Goal: Task Accomplishment & Management: Use online tool/utility

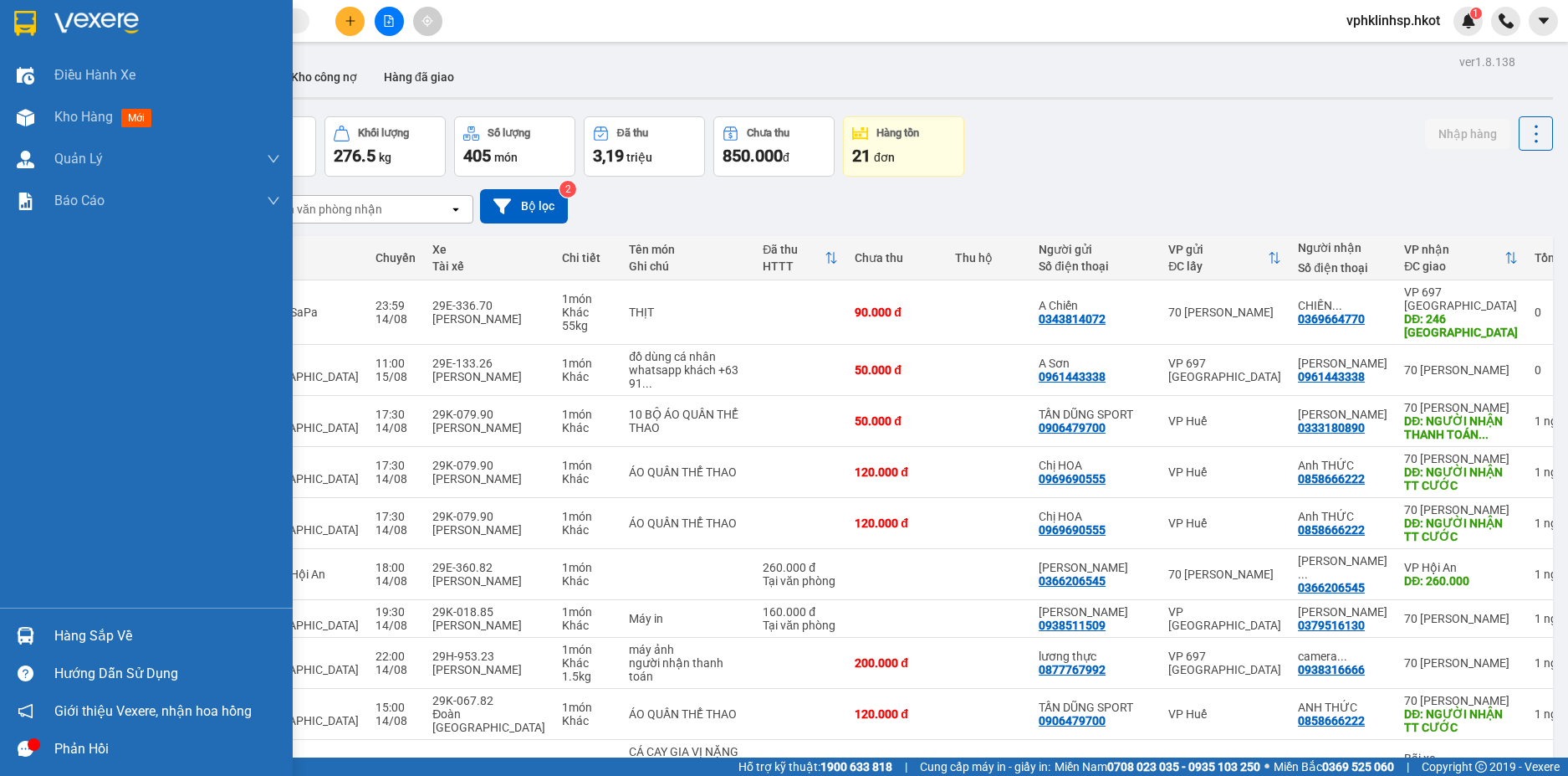
click at [116, 638] on div "Hàng sắp về" at bounding box center [167, 636] width 226 height 25
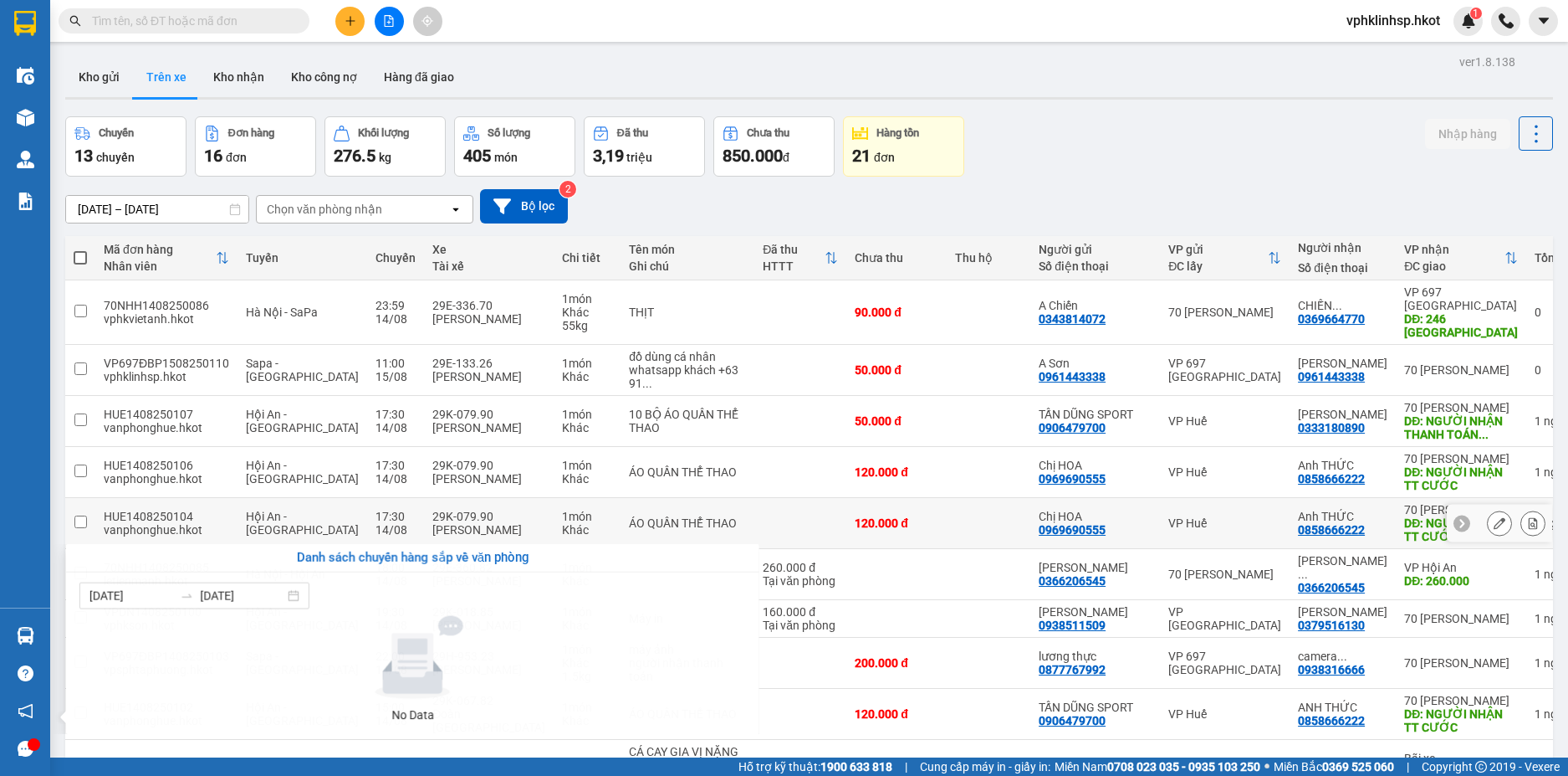
click at [930, 574] on section "Kết quả tìm kiếm ( 0 ) Bộ lọc No Data vphklinhsp.hkot 1 Điều hành xe Kho hàng m…" at bounding box center [784, 388] width 1568 height 776
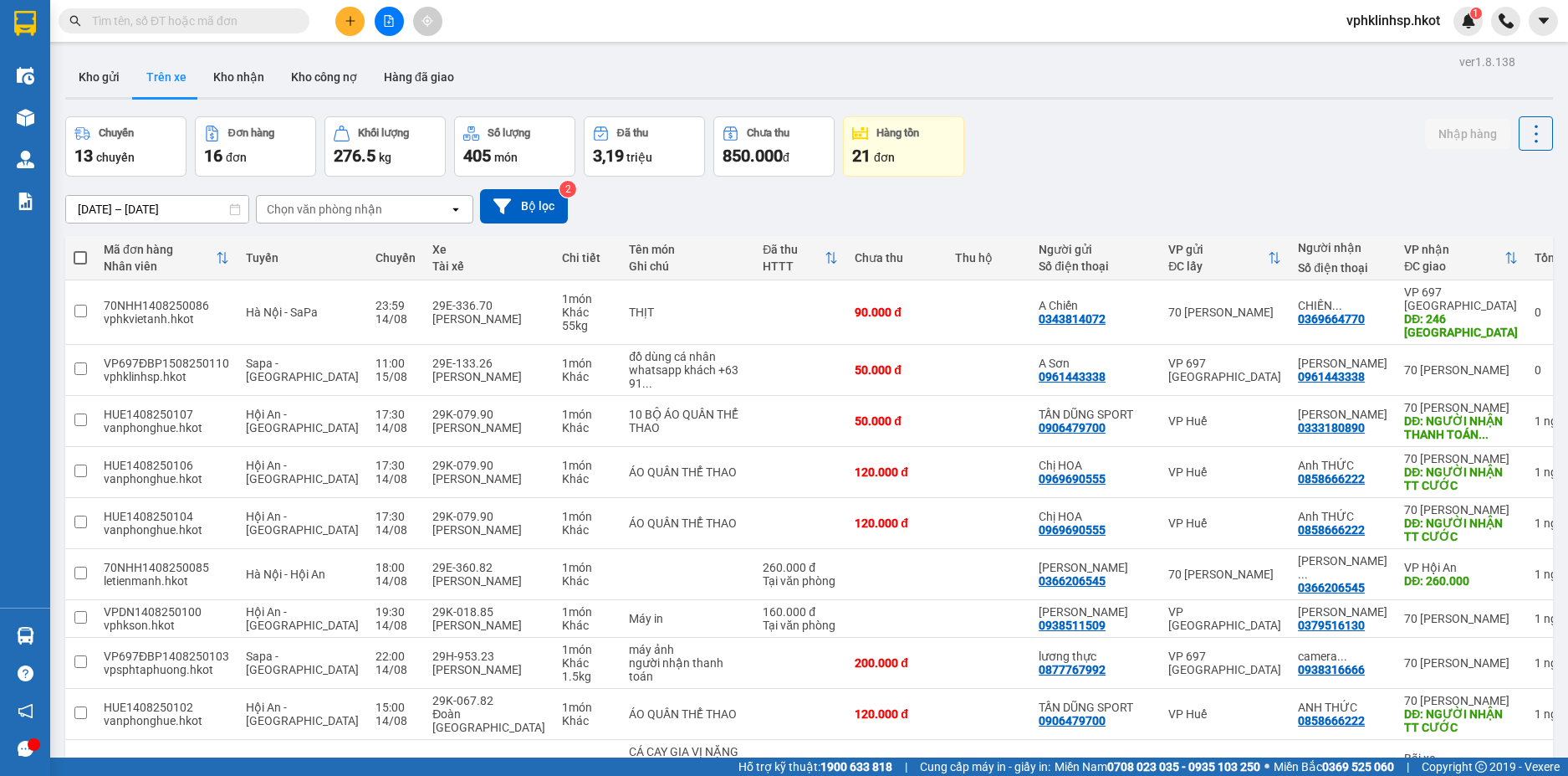
click at [443, 211] on div "Chọn văn phòng nhận" at bounding box center [353, 209] width 193 height 27
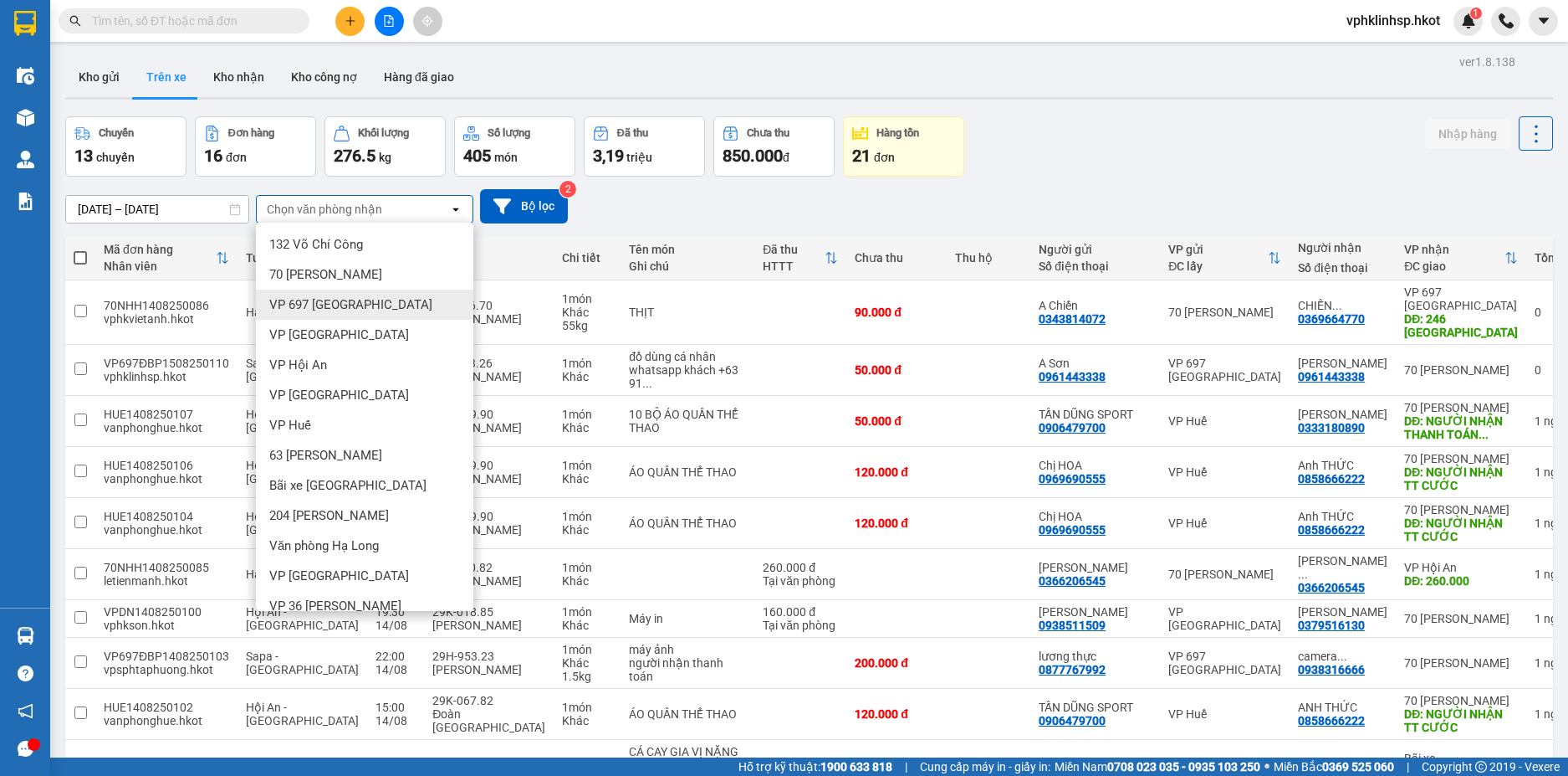
click at [342, 299] on span "VP 697 [GEOGRAPHIC_DATA]" at bounding box center [351, 305] width 163 height 17
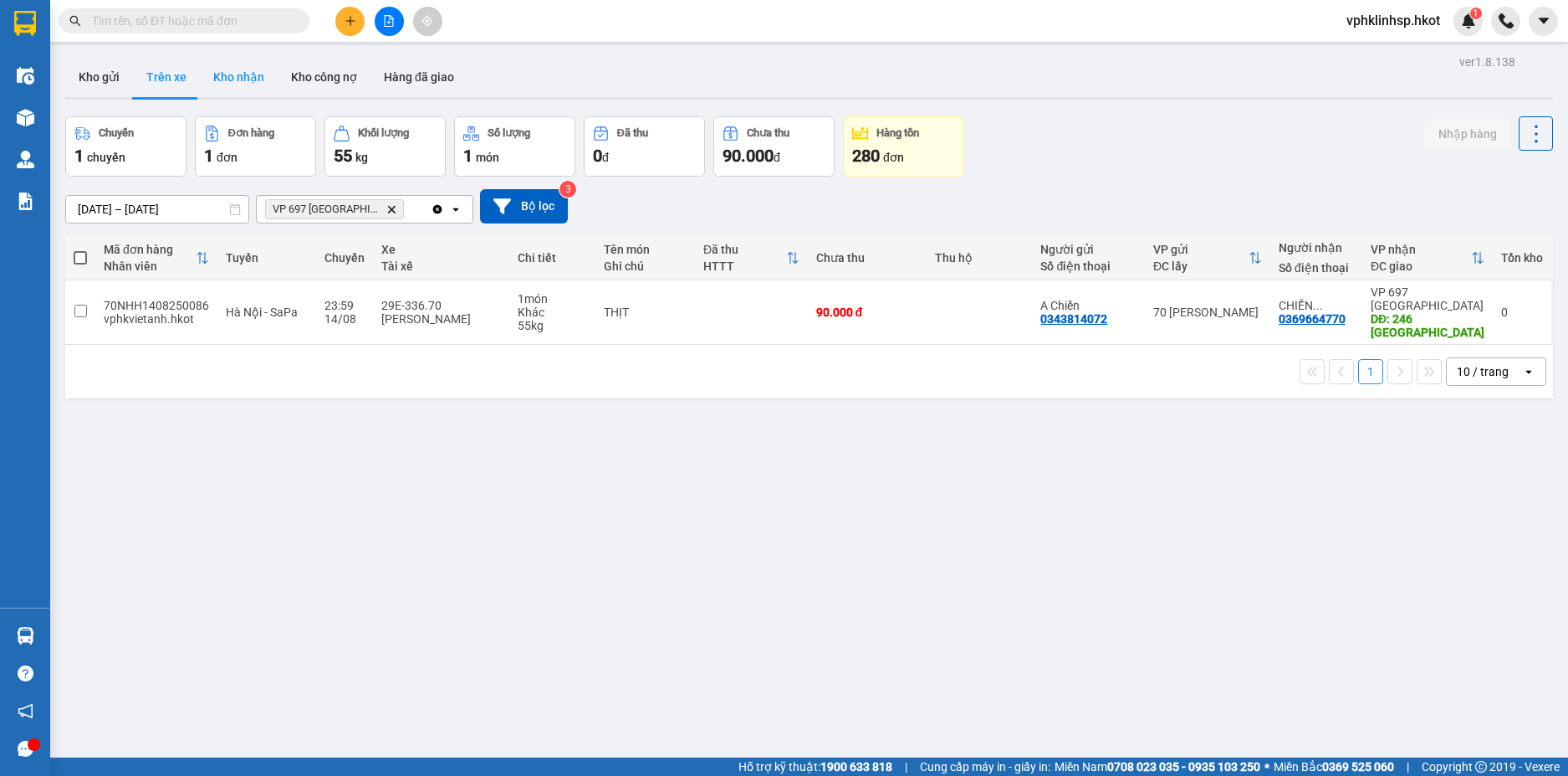
click at [236, 75] on button "Kho nhận" at bounding box center [238, 77] width 78 height 40
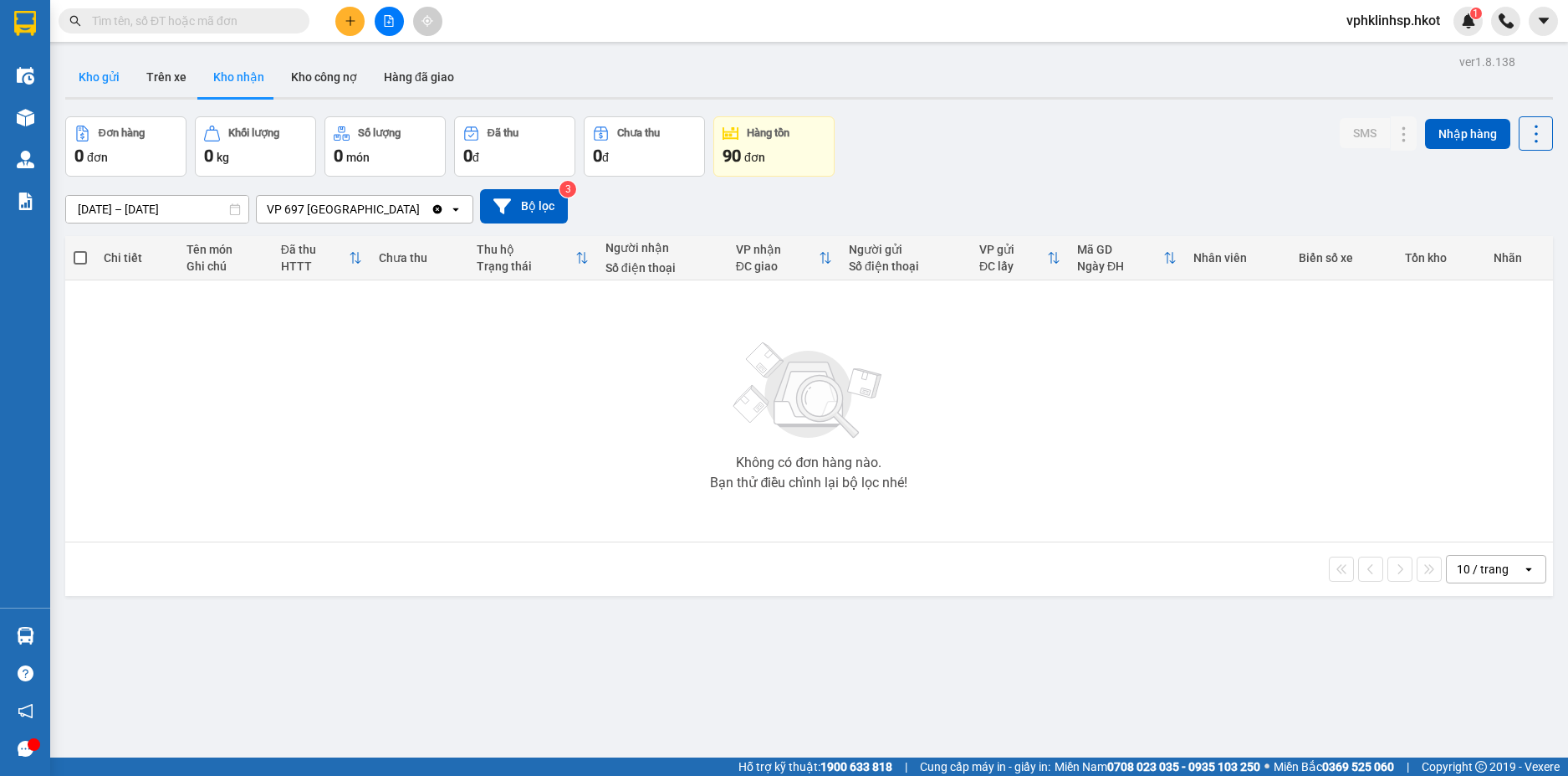
click at [93, 78] on button "Kho gửi" at bounding box center [99, 77] width 68 height 40
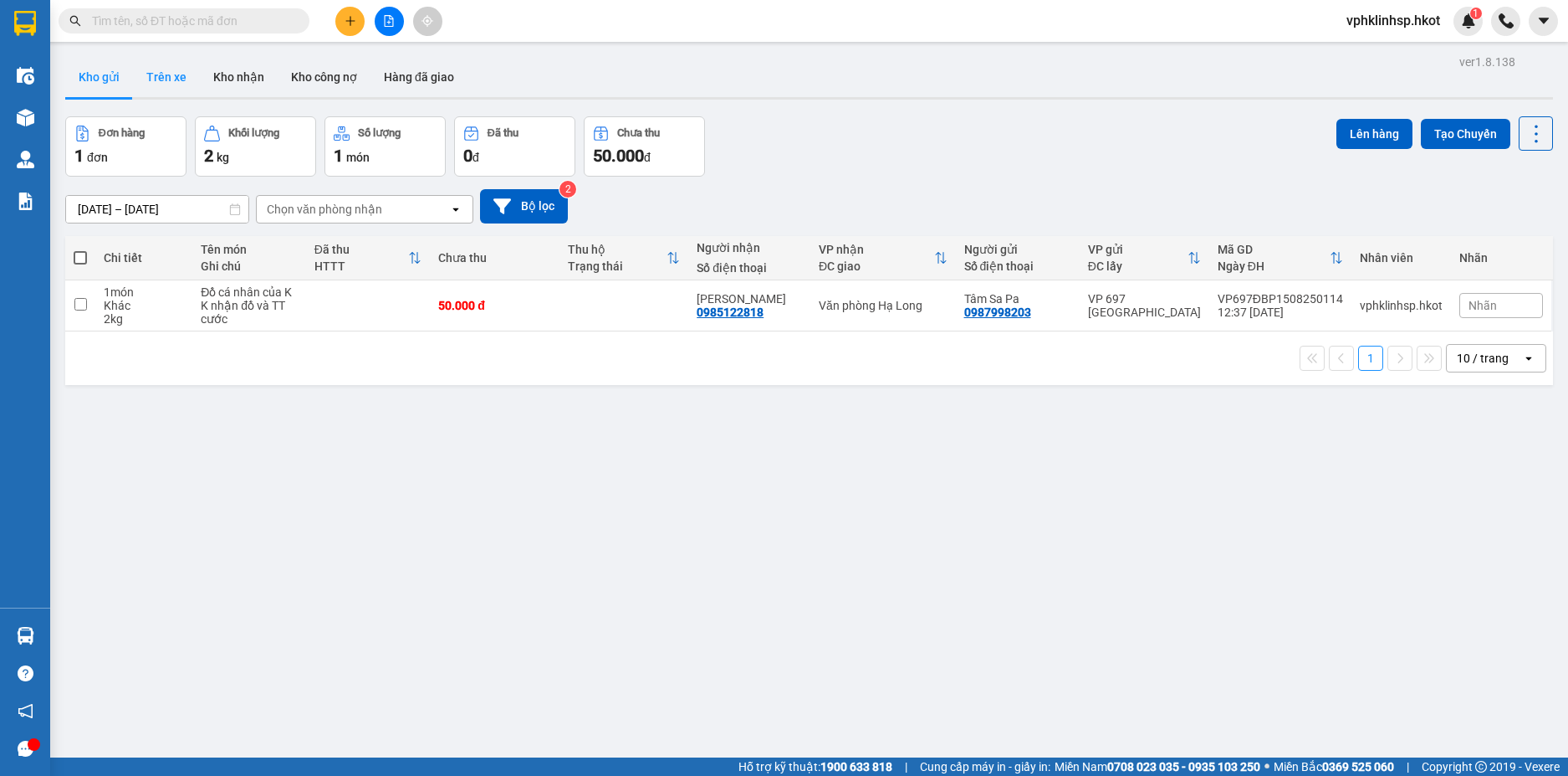
click at [151, 71] on button "Trên xe" at bounding box center [166, 77] width 67 height 40
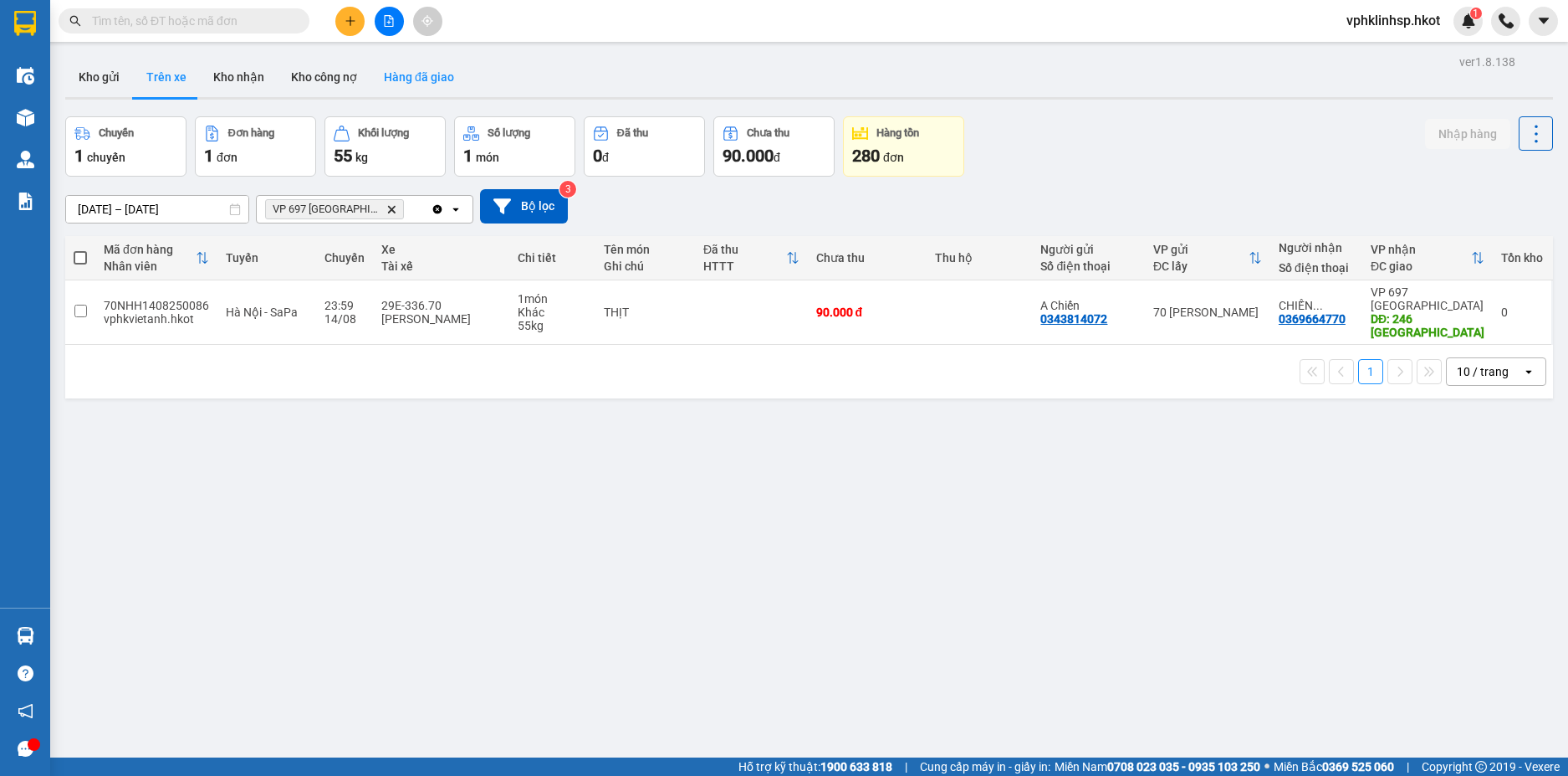
click at [399, 73] on button "Hàng đã giao" at bounding box center [419, 77] width 97 height 40
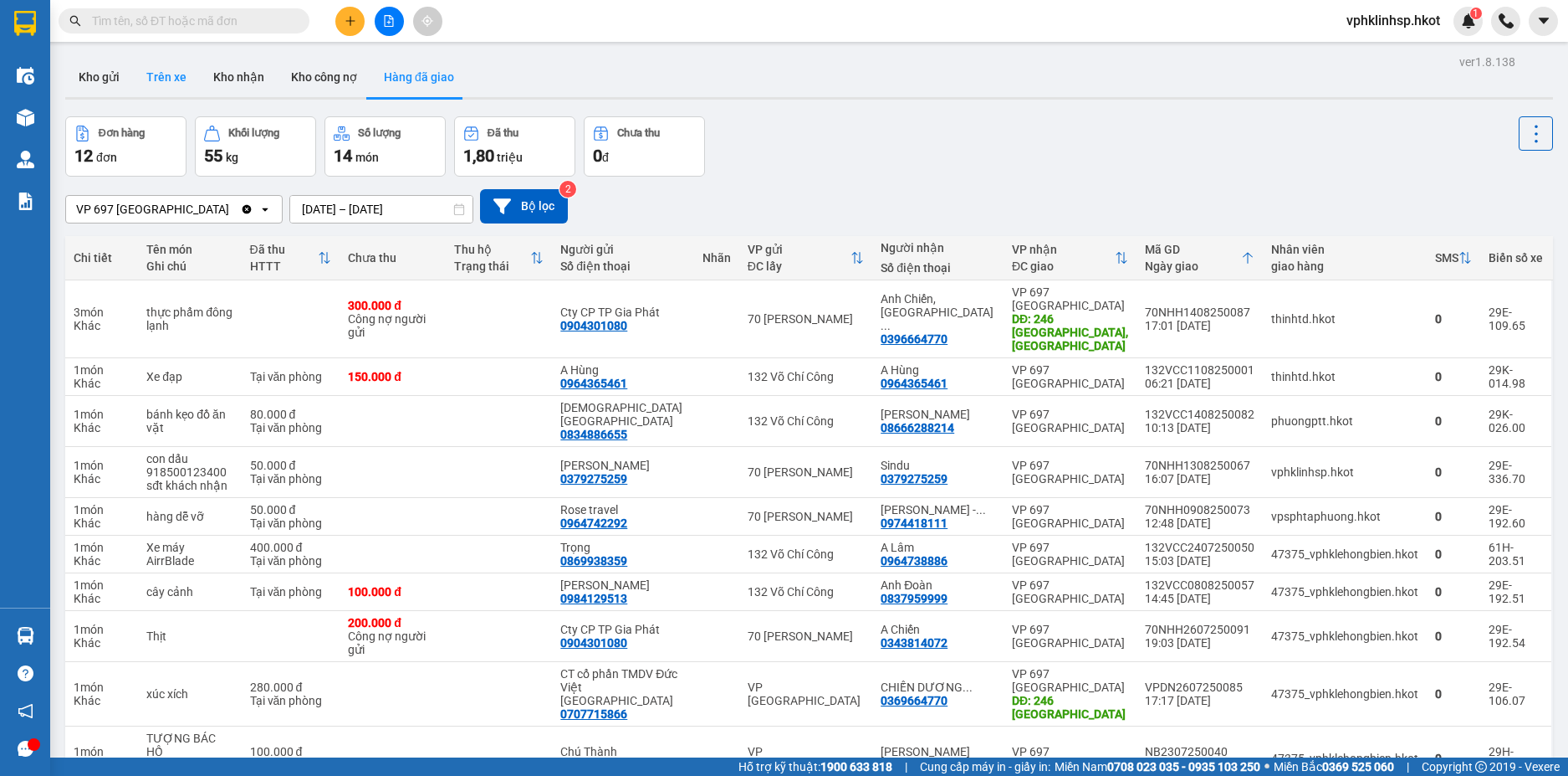
click at [164, 72] on button "Trên xe" at bounding box center [166, 77] width 67 height 40
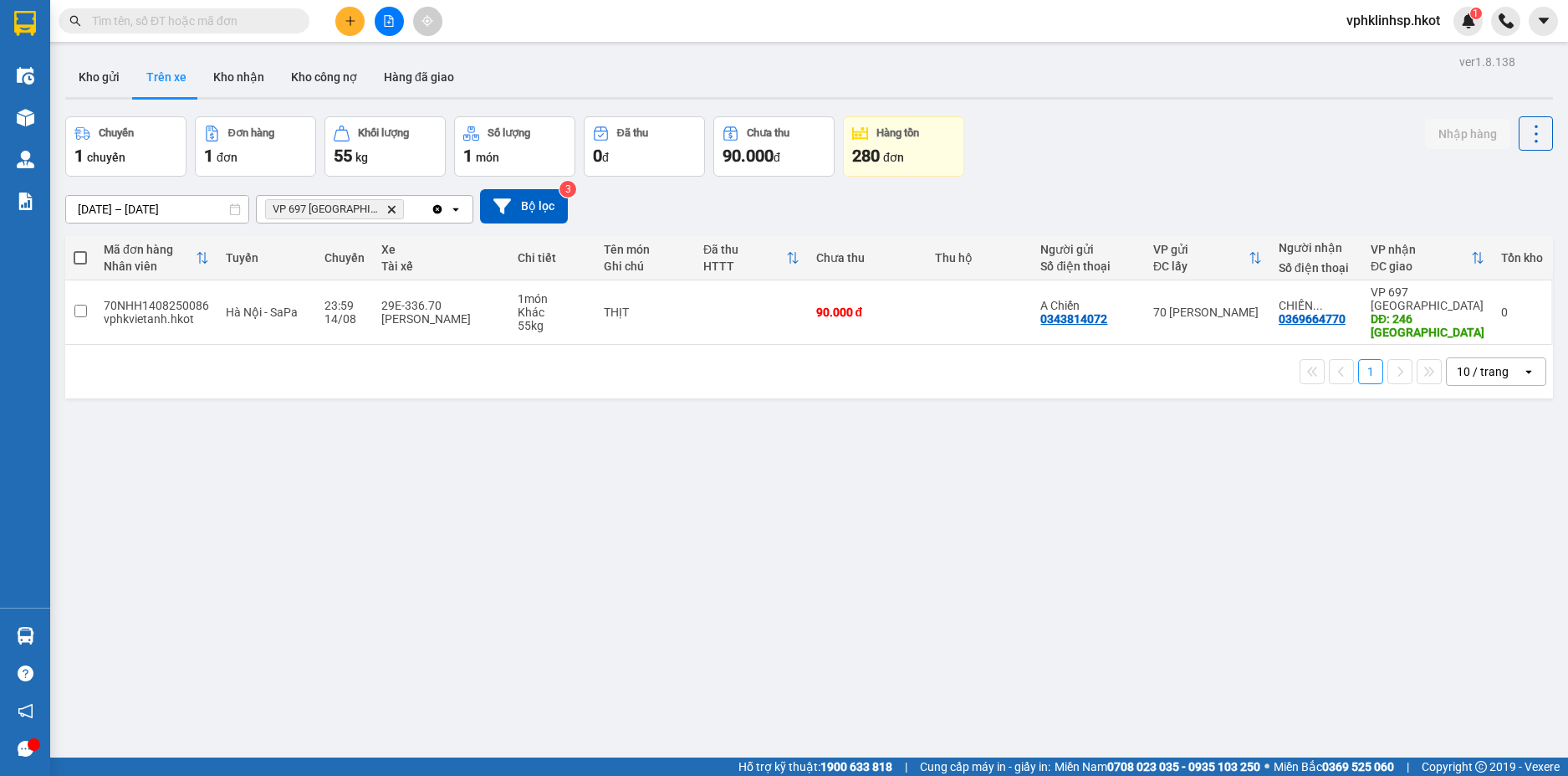
click at [431, 207] on icon "Clear all" at bounding box center [437, 209] width 13 height 13
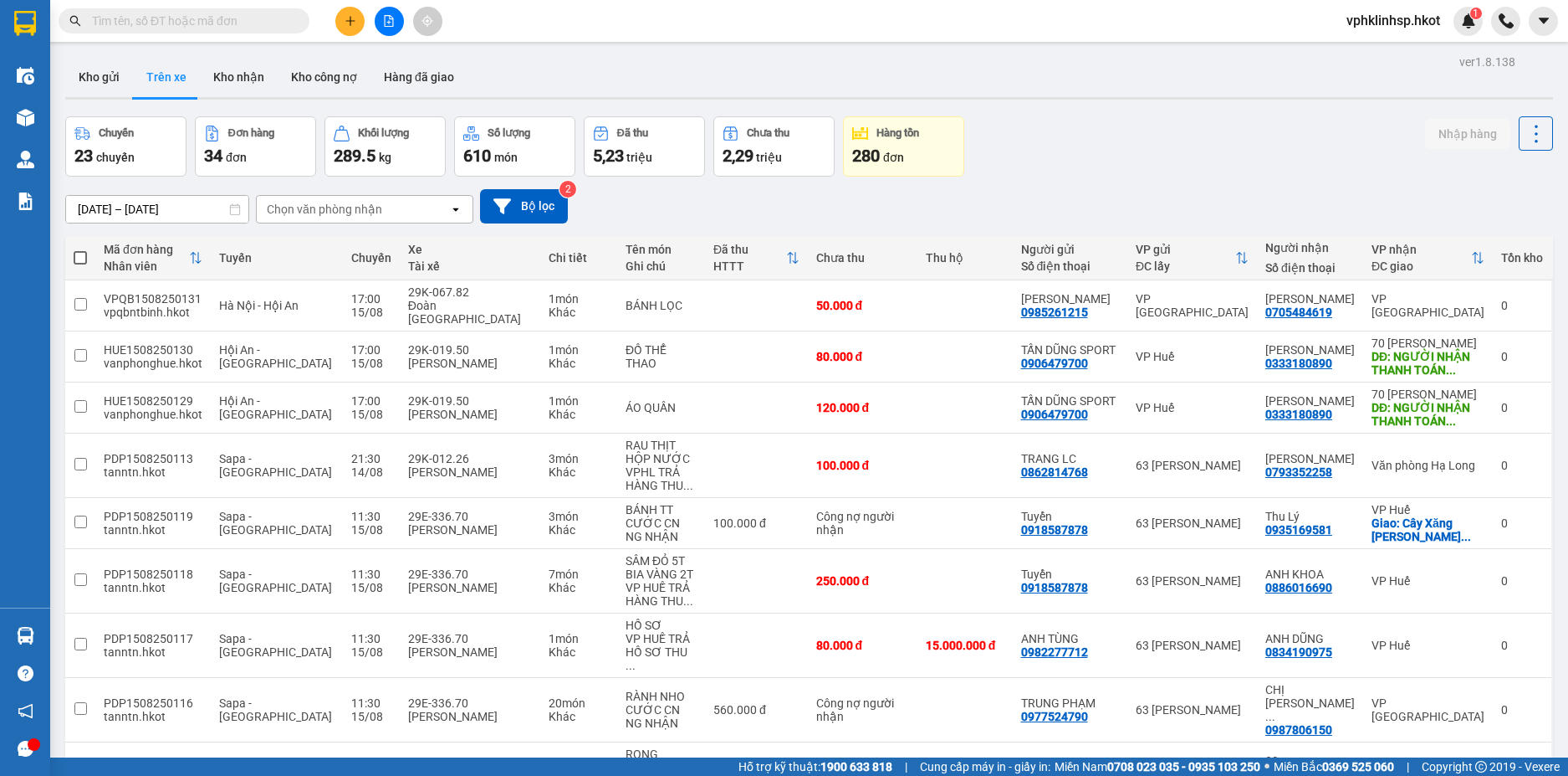
click at [120, 16] on input "text" at bounding box center [190, 21] width 197 height 19
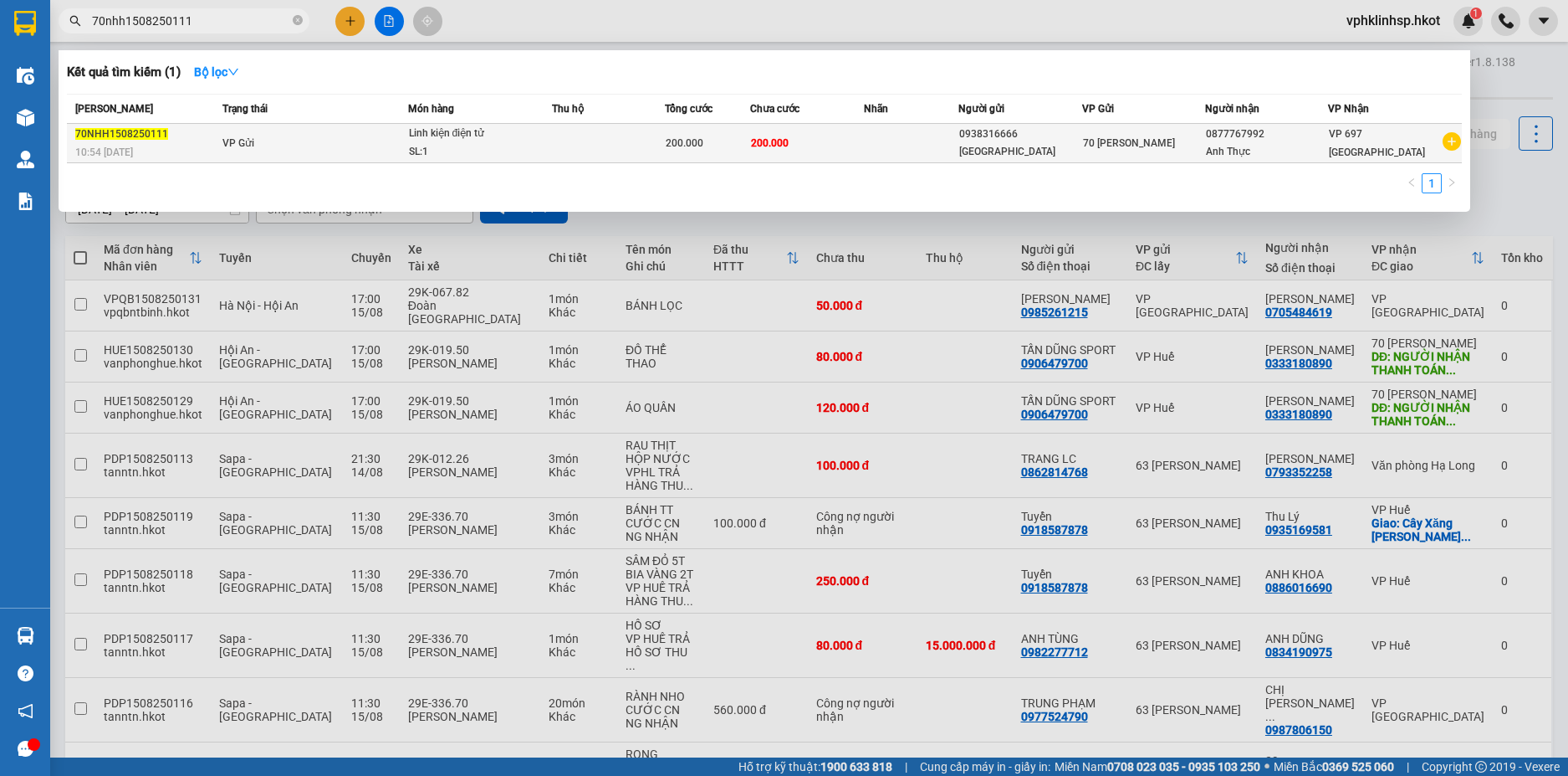
type input "70nhh1508250111"
click at [1053, 141] on div "0938316666" at bounding box center [1020, 135] width 121 height 18
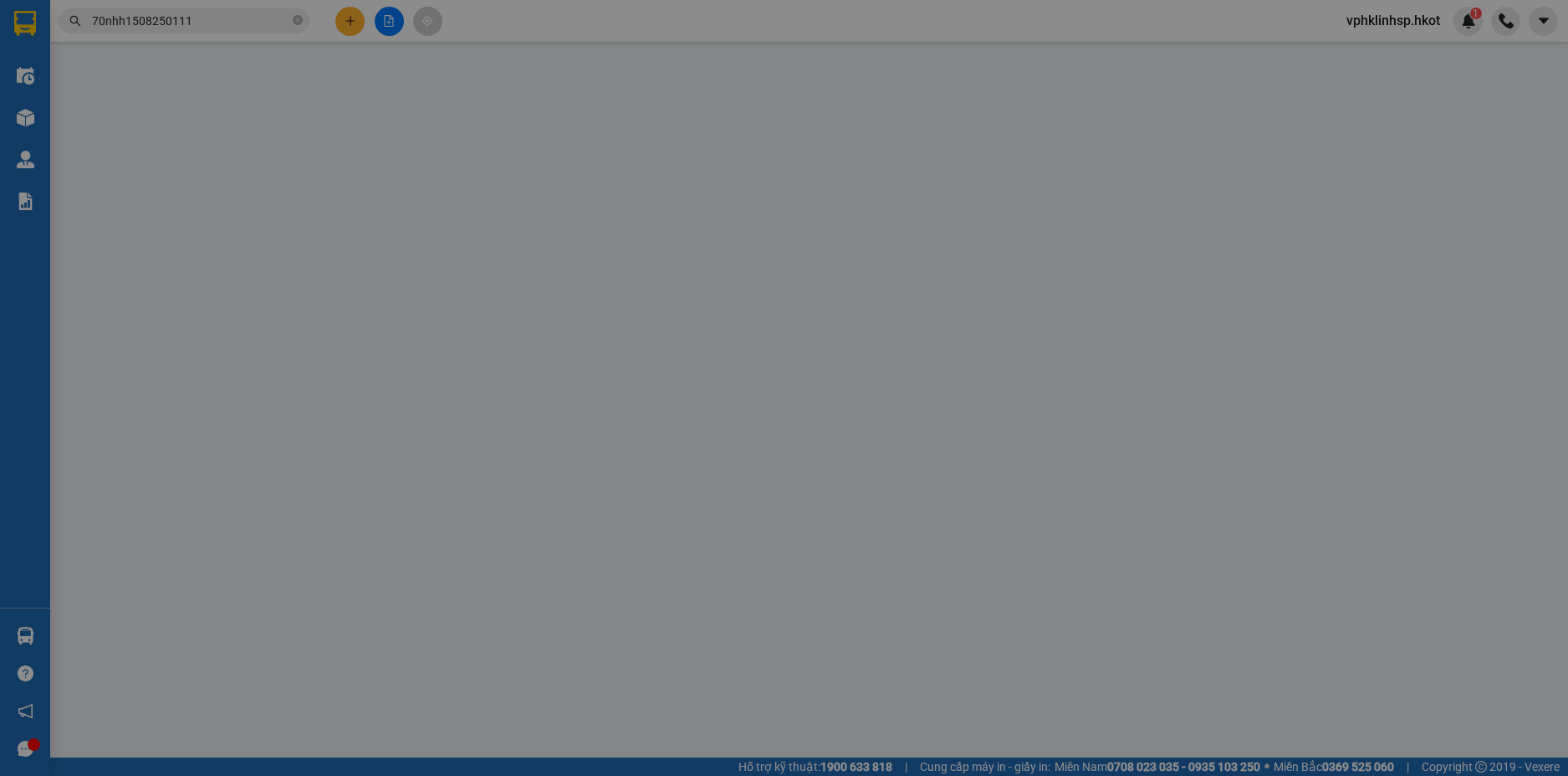
type input "0938316666"
type input "[GEOGRAPHIC_DATA]"
type input "0877767992"
type input "Anh Thực"
type input "200.000"
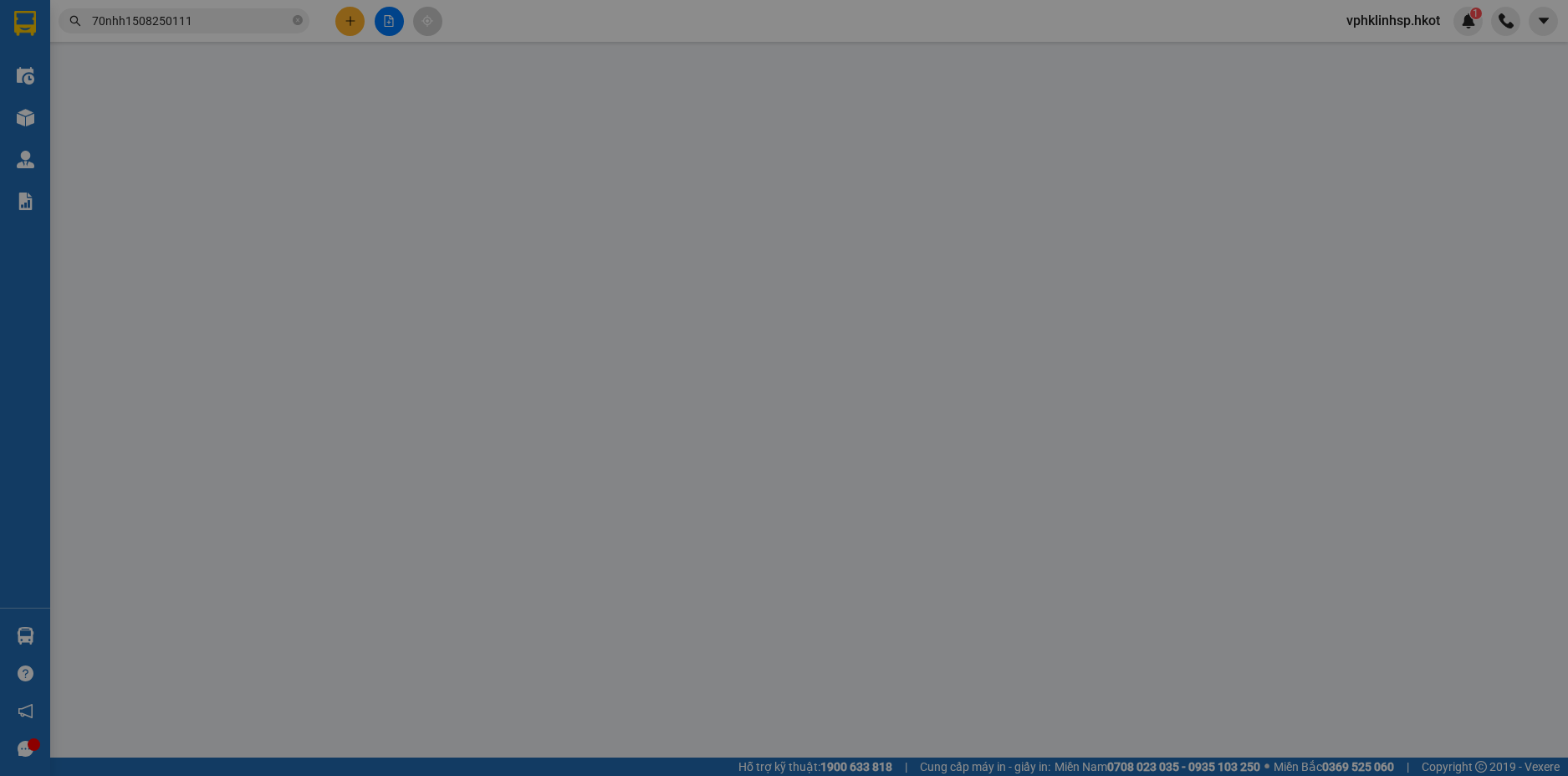
type input "200.000"
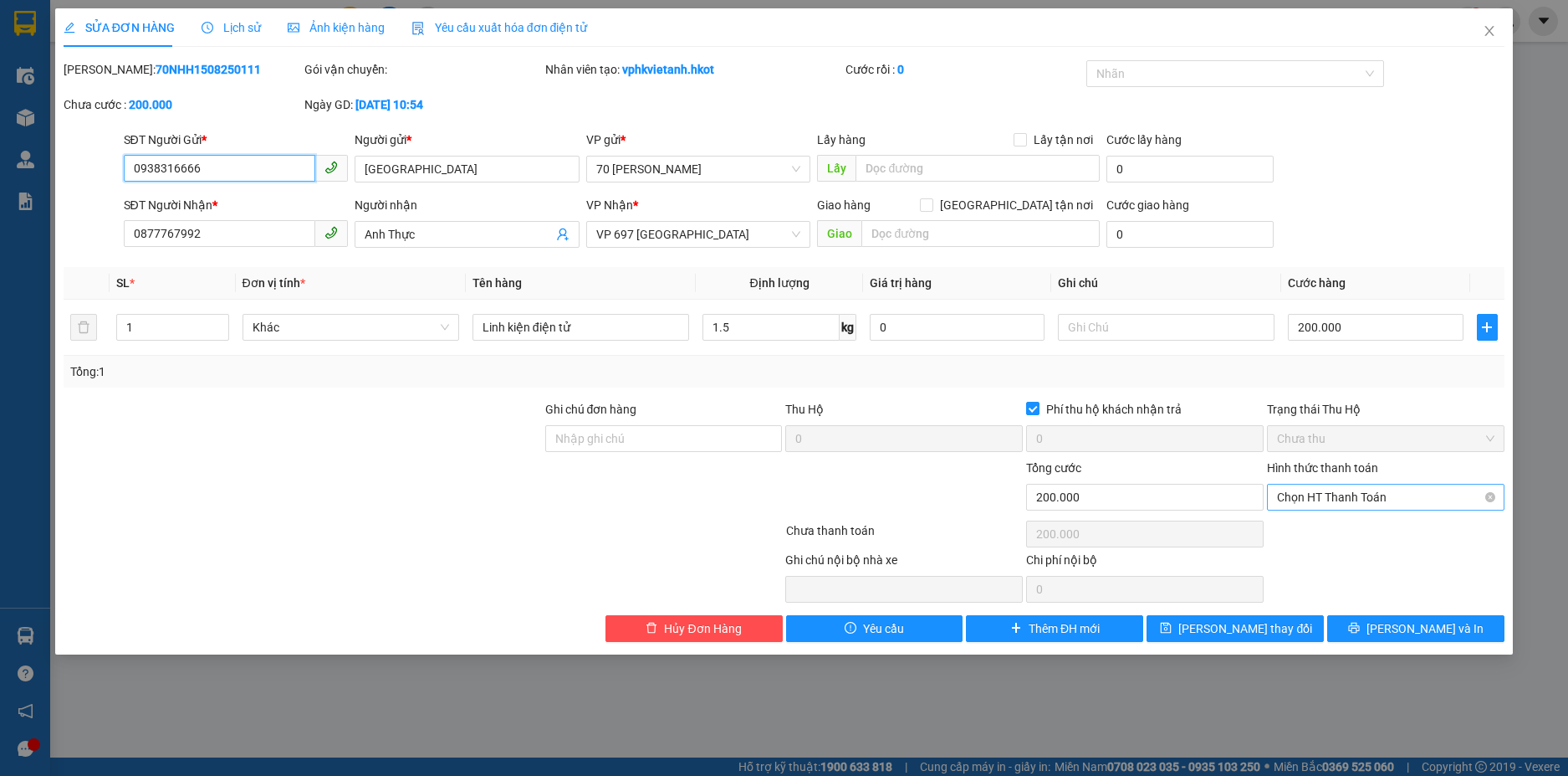
click at [1421, 493] on span "Chọn HT Thanh Toán" at bounding box center [1386, 497] width 218 height 25
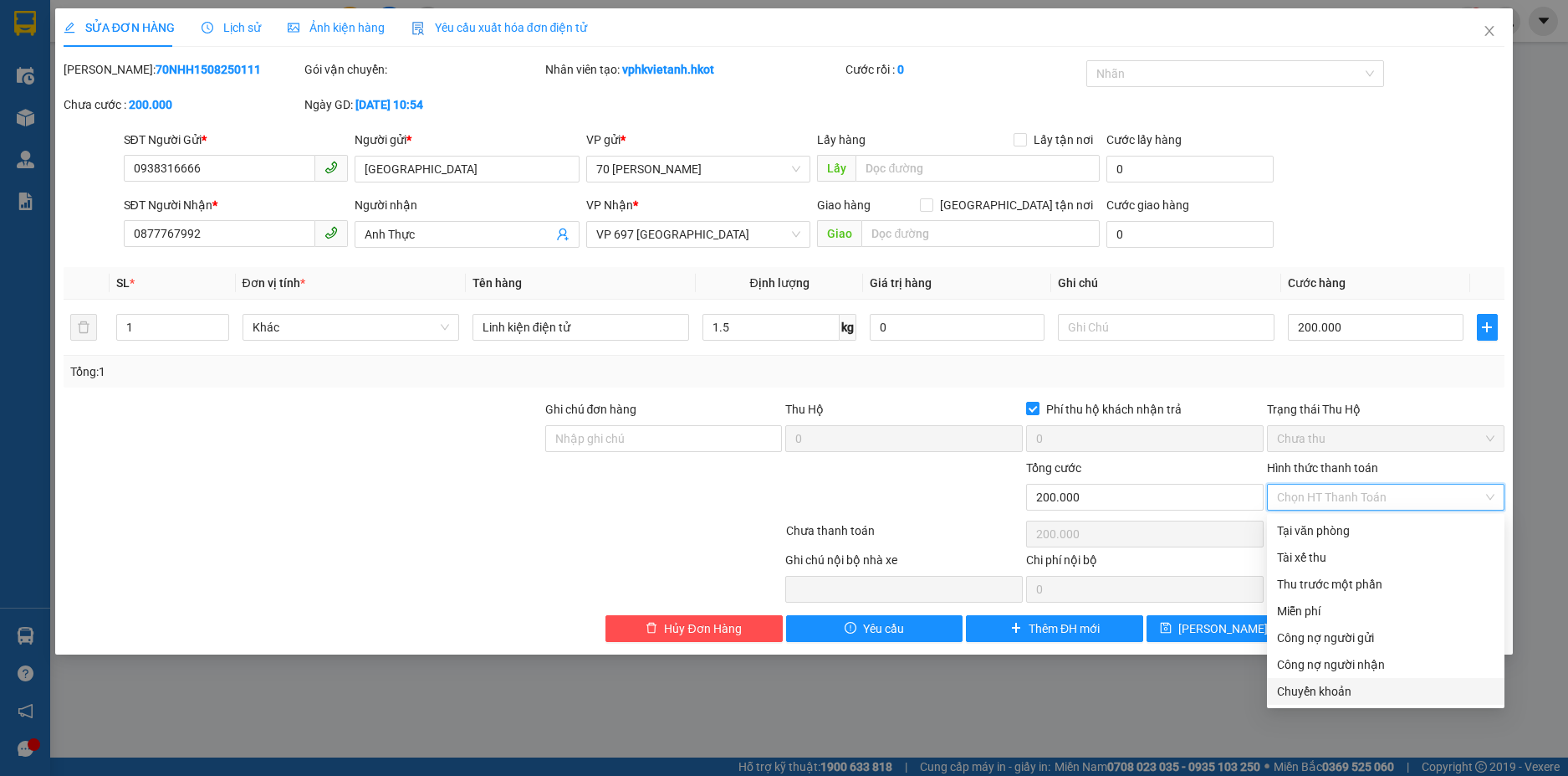
click at [1174, 710] on div "SỬA ĐƠN HÀNG Lịch sử Ảnh kiện hàng Yêu cầu xuất hóa đơn điện tử Total Paid Fee …" at bounding box center [784, 388] width 1568 height 776
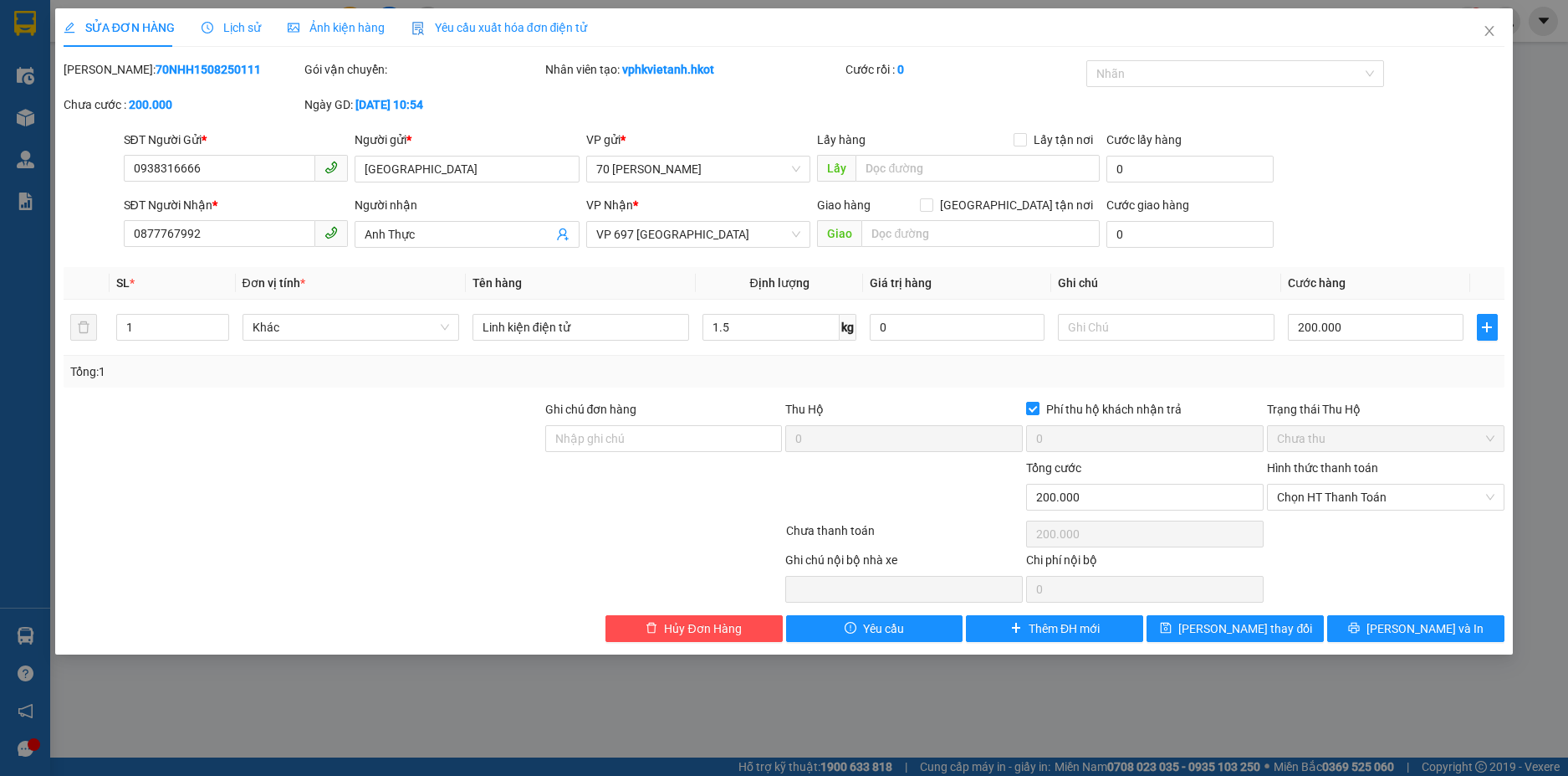
click at [68, 30] on icon "edit" at bounding box center [69, 28] width 11 height 11
click at [1492, 28] on icon "close" at bounding box center [1489, 30] width 13 height 13
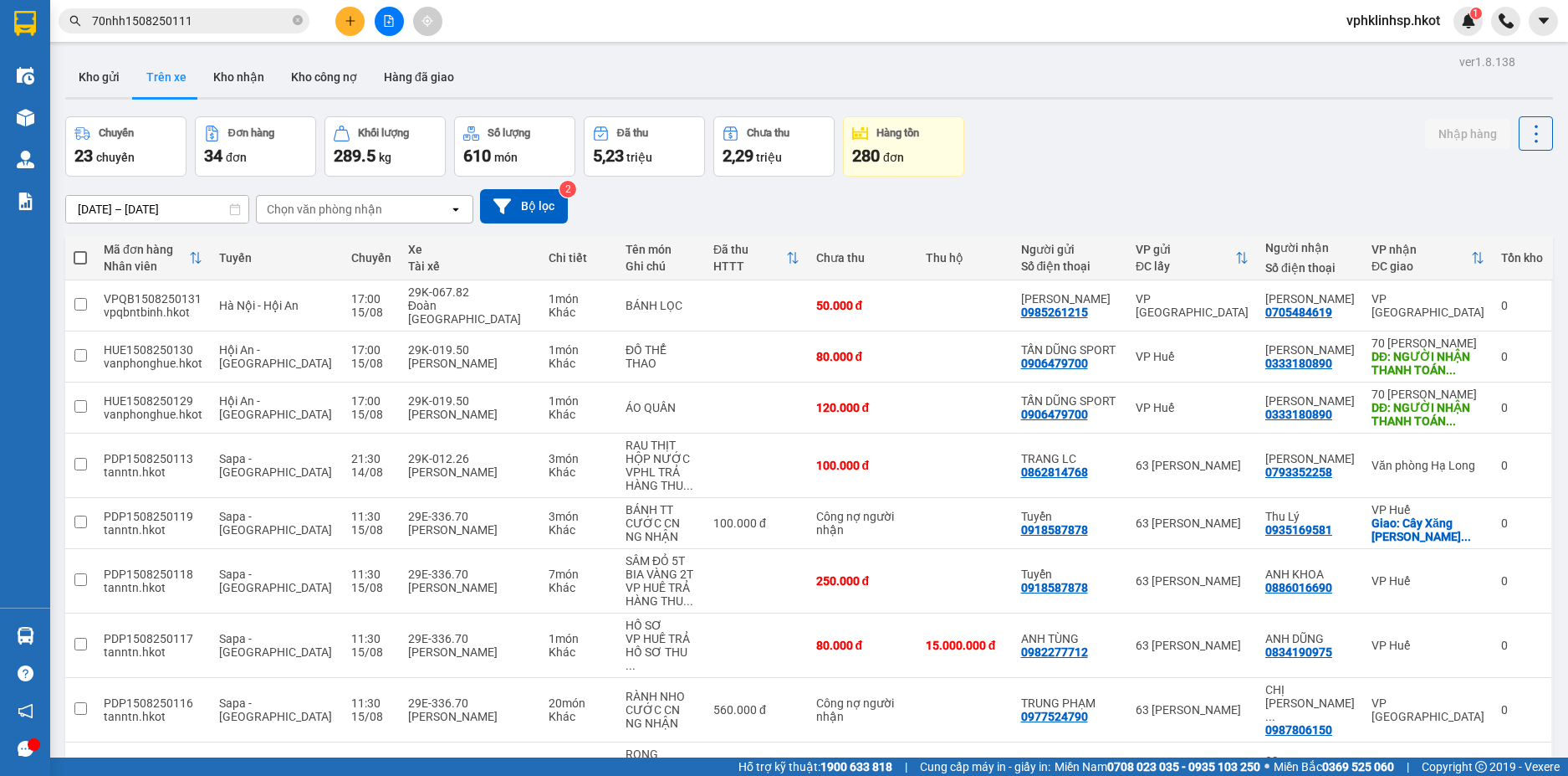
click at [248, 155] on div "34 đơn" at bounding box center [255, 155] width 103 height 23
click at [234, 77] on button "Kho nhận" at bounding box center [238, 77] width 78 height 40
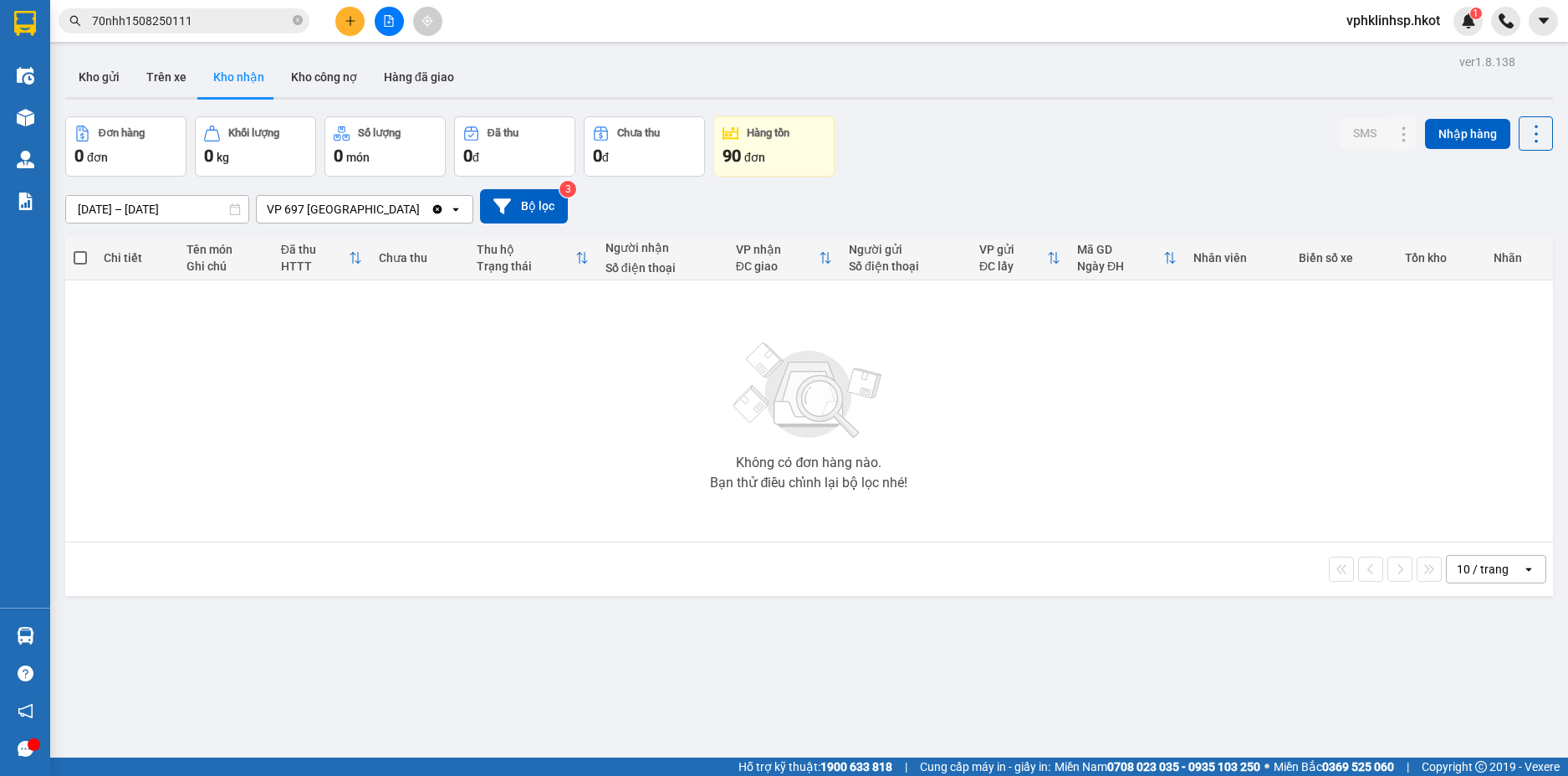
click at [455, 210] on icon at bounding box center [455, 209] width 6 height 4
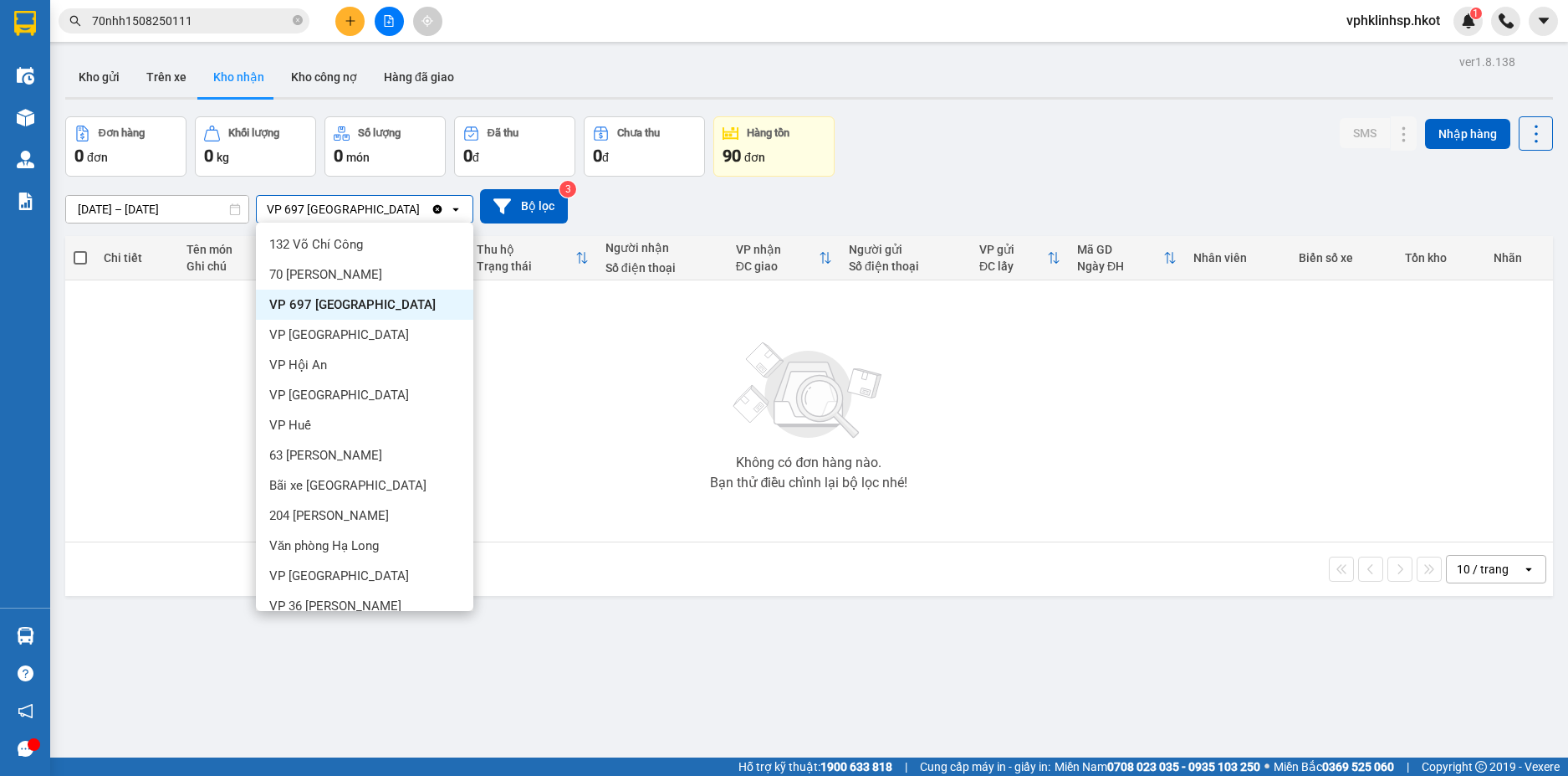
click at [600, 457] on div "Không có đơn hàng nào. Bạn thử điều chỉnh lại bộ lọc nhé!" at bounding box center [809, 411] width 1472 height 251
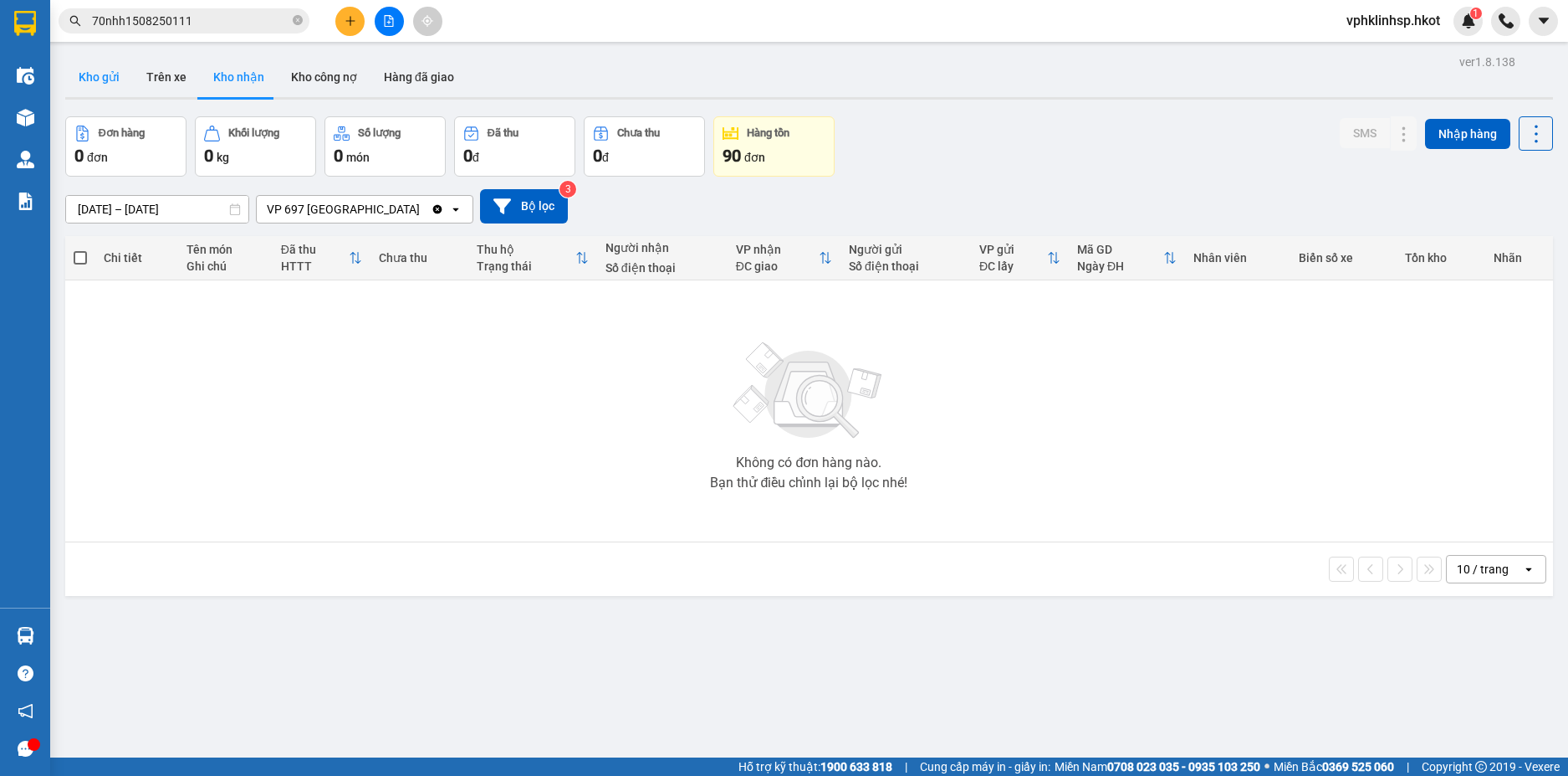
click at [105, 74] on button "Kho gửi" at bounding box center [99, 77] width 68 height 40
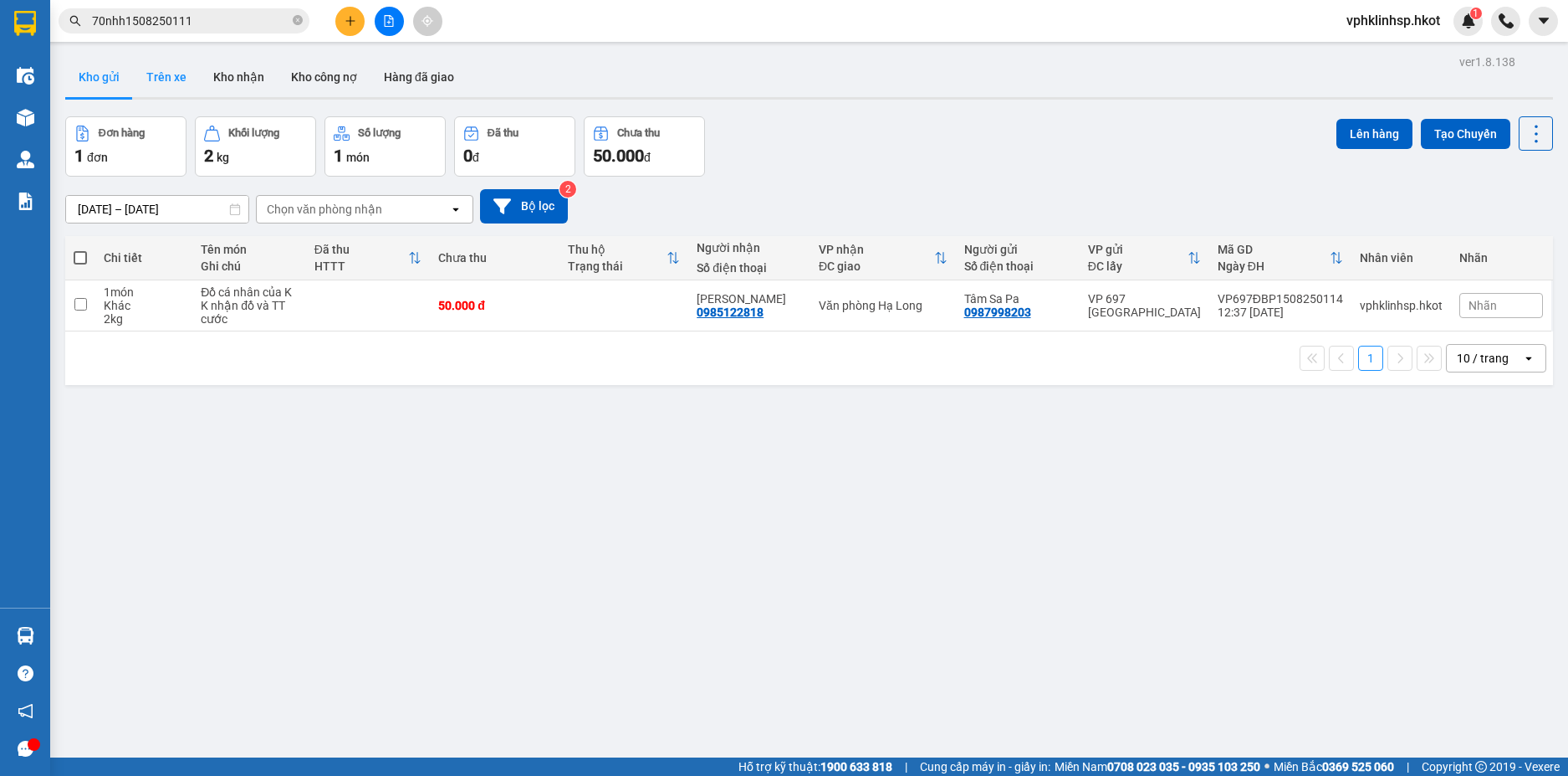
click at [168, 72] on button "Trên xe" at bounding box center [166, 77] width 67 height 40
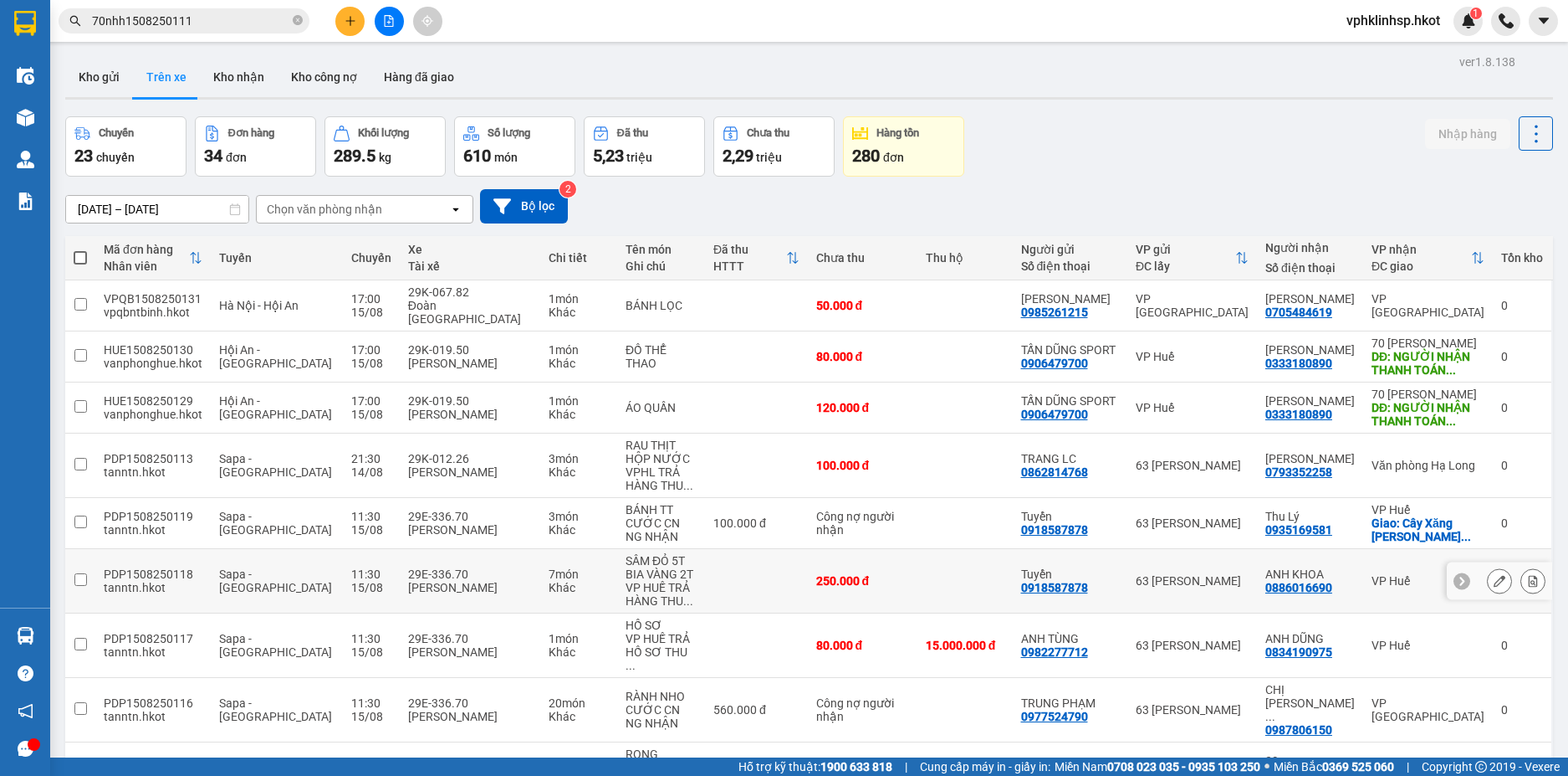
scroll to position [142, 0]
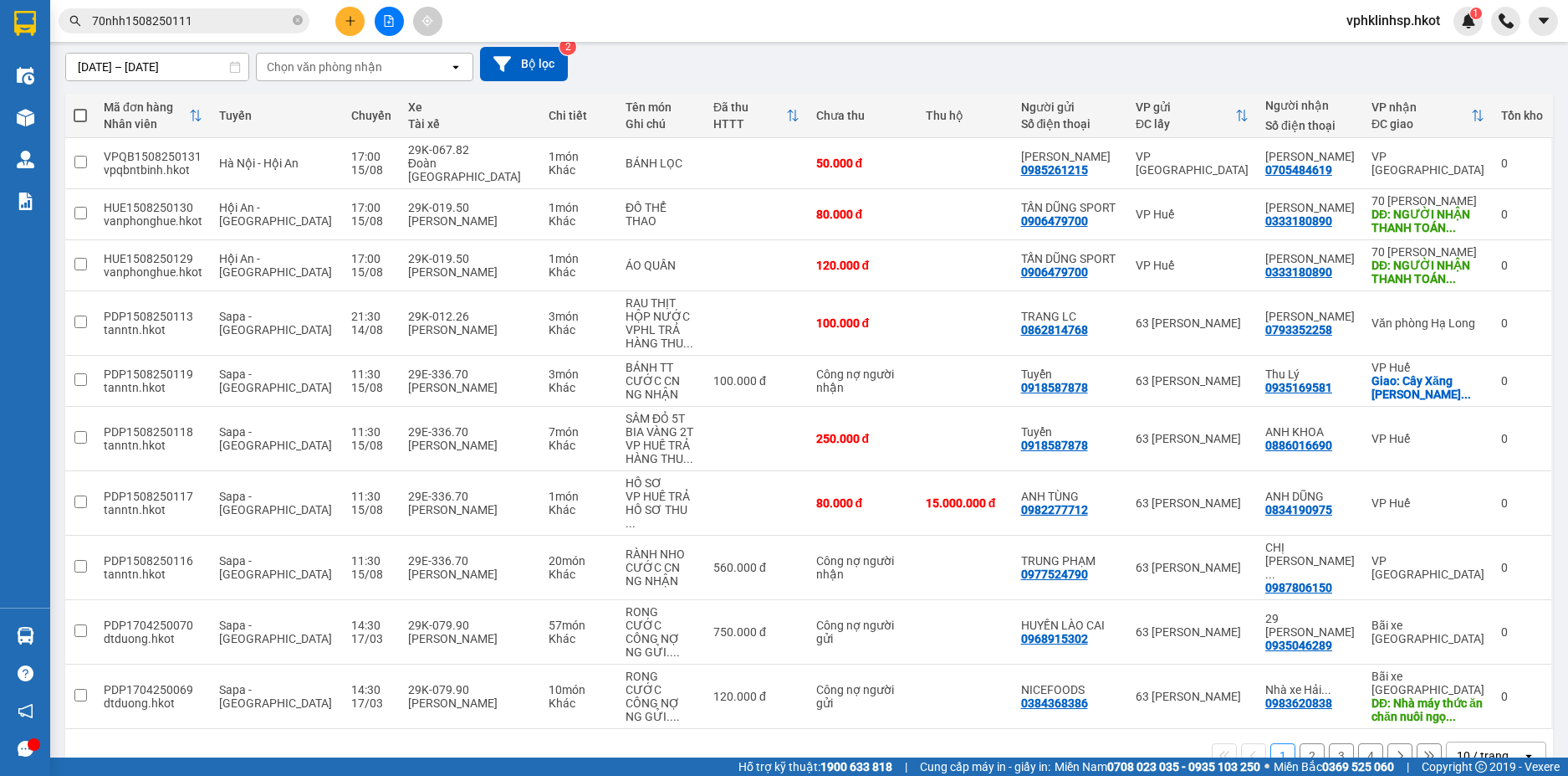
click at [1300, 743] on button "2" at bounding box center [1313, 755] width 25 height 25
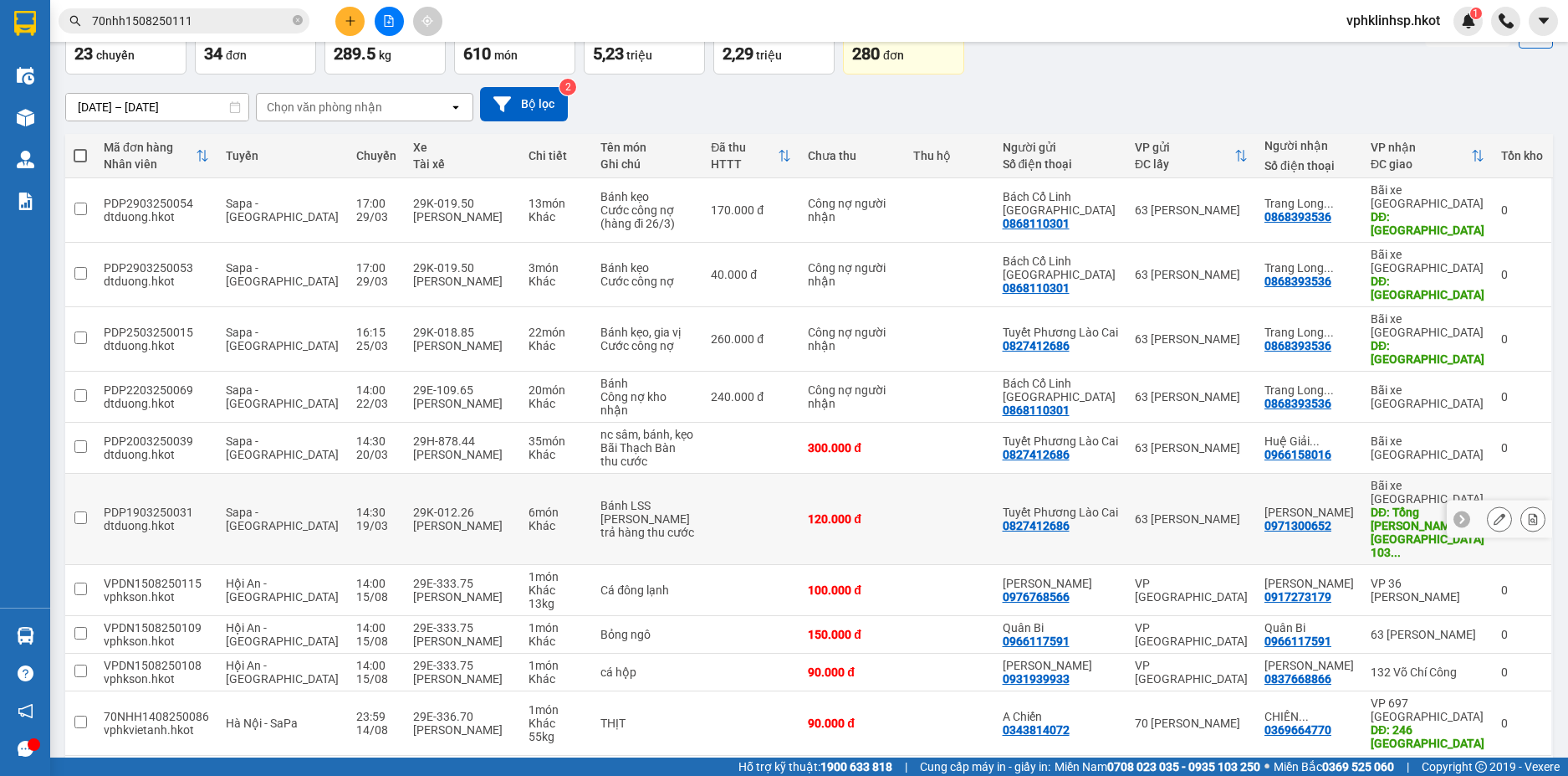
scroll to position [0, 0]
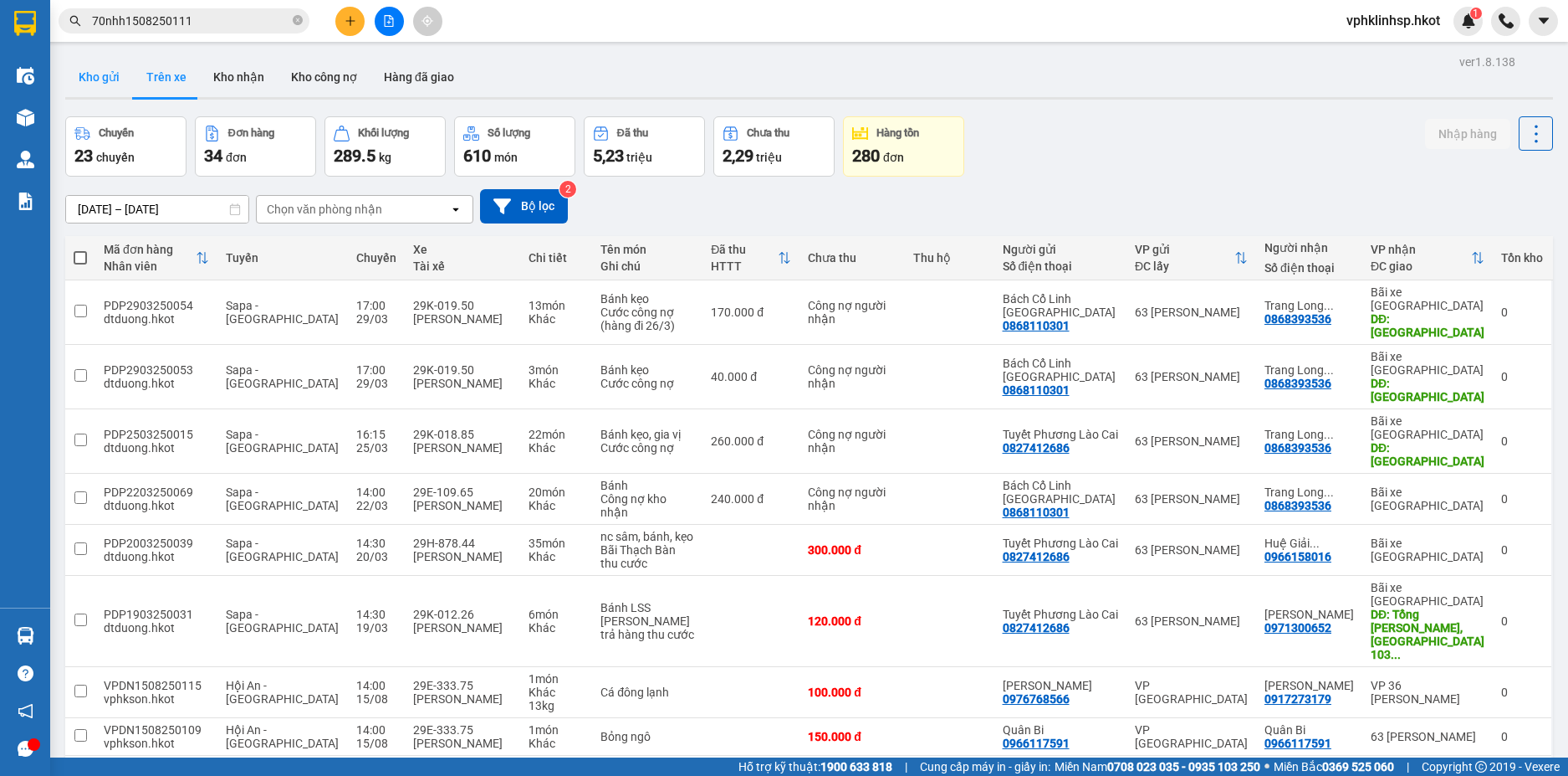
click at [95, 75] on button "Kho gửi" at bounding box center [99, 77] width 68 height 40
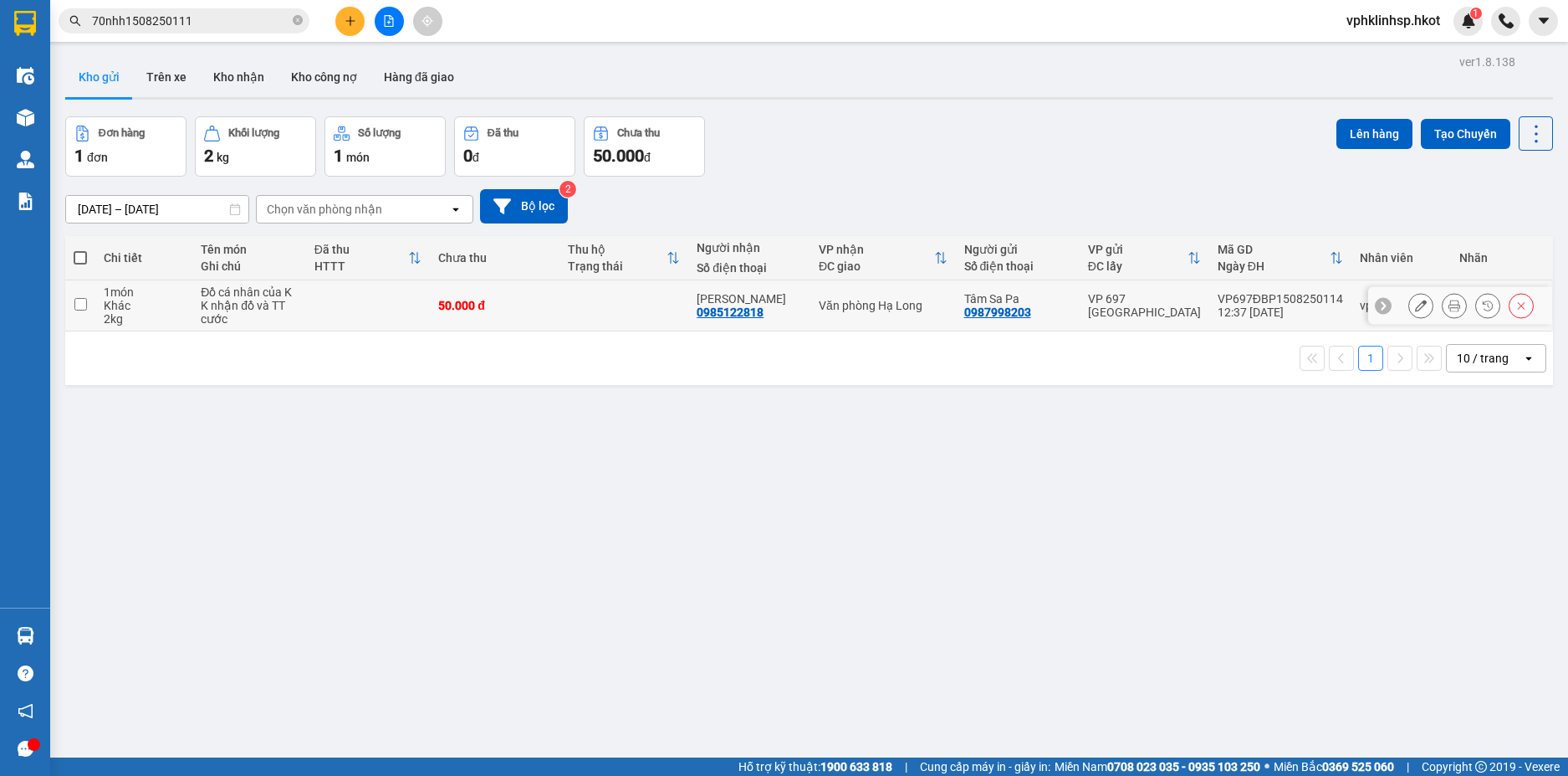
click at [80, 305] on input "checkbox" at bounding box center [80, 305] width 12 height 13
checkbox input "true"
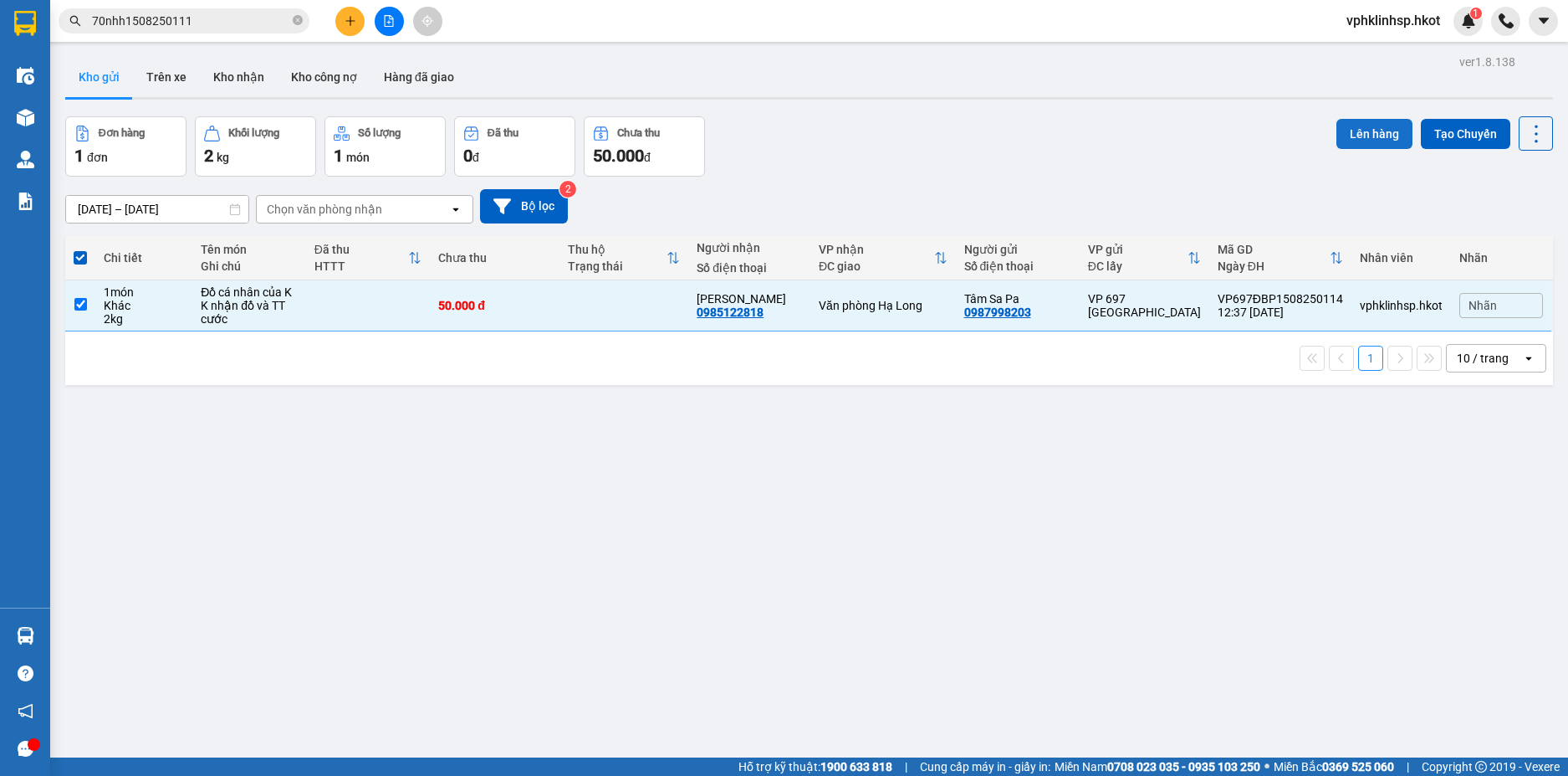
click at [1362, 136] on button "Lên hàng" at bounding box center [1374, 134] width 76 height 30
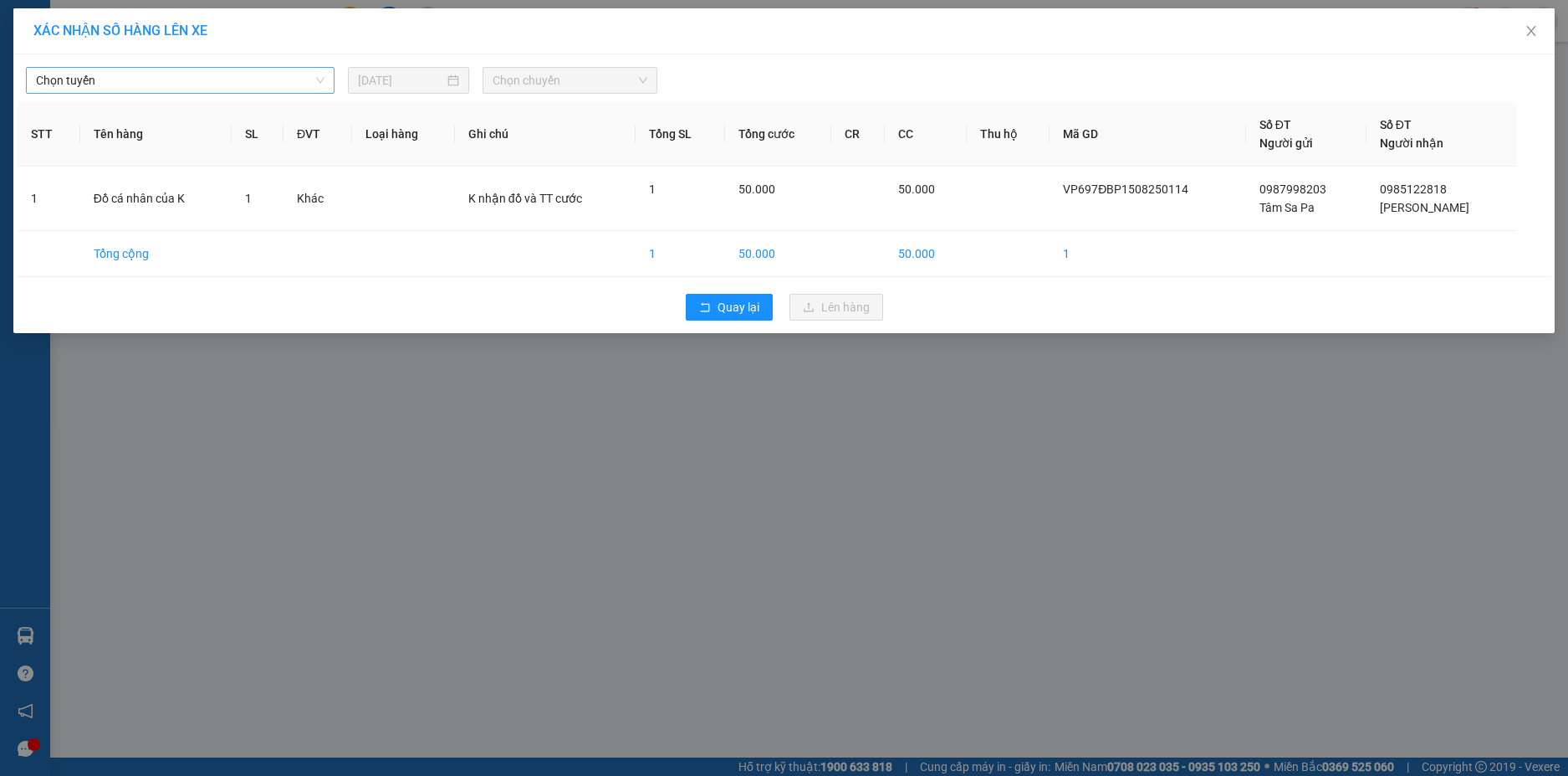
click at [210, 78] on span "Chọn tuyến" at bounding box center [179, 80] width 288 height 25
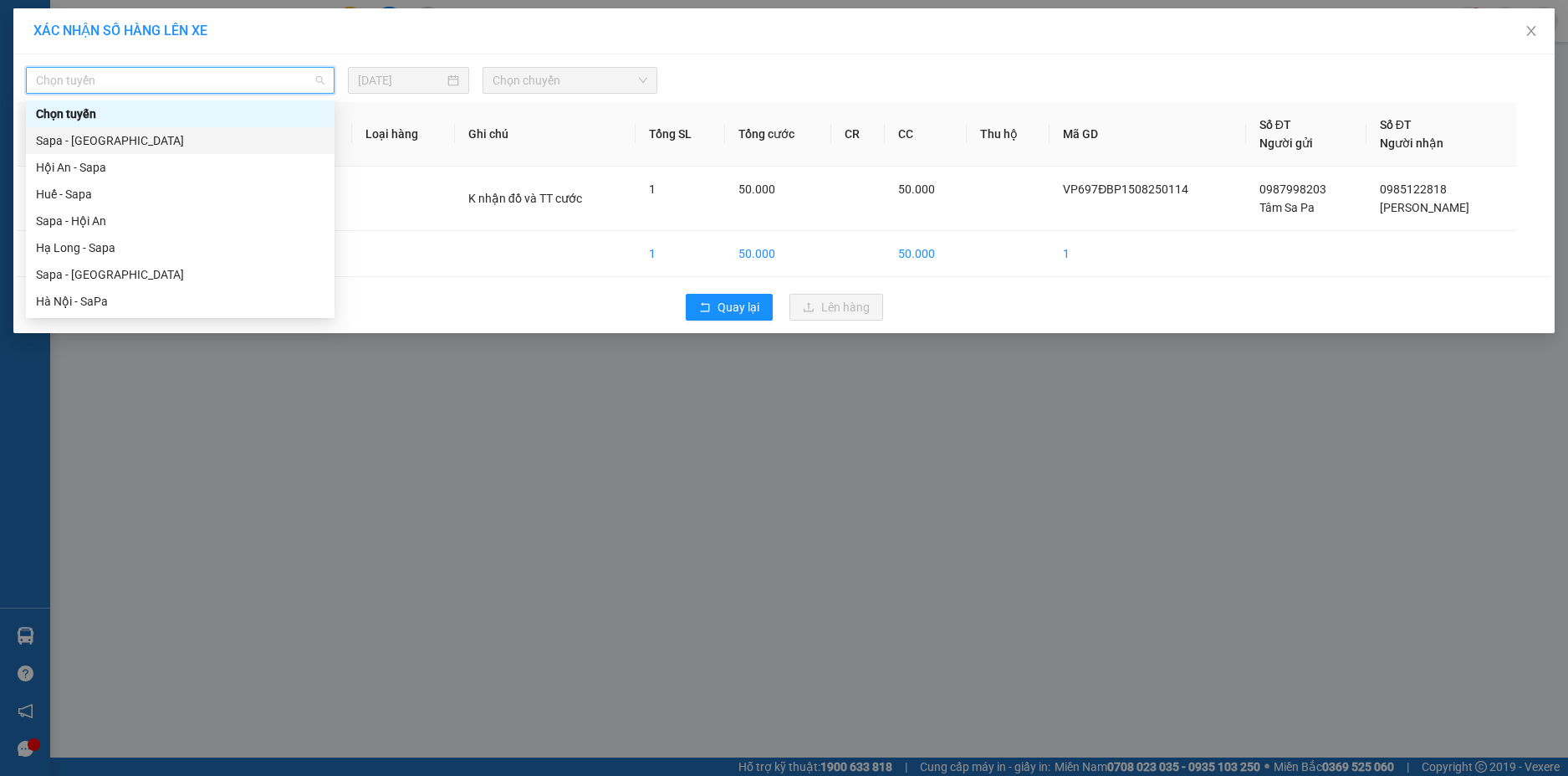
click at [77, 140] on div "Sapa - [GEOGRAPHIC_DATA]" at bounding box center [179, 140] width 288 height 19
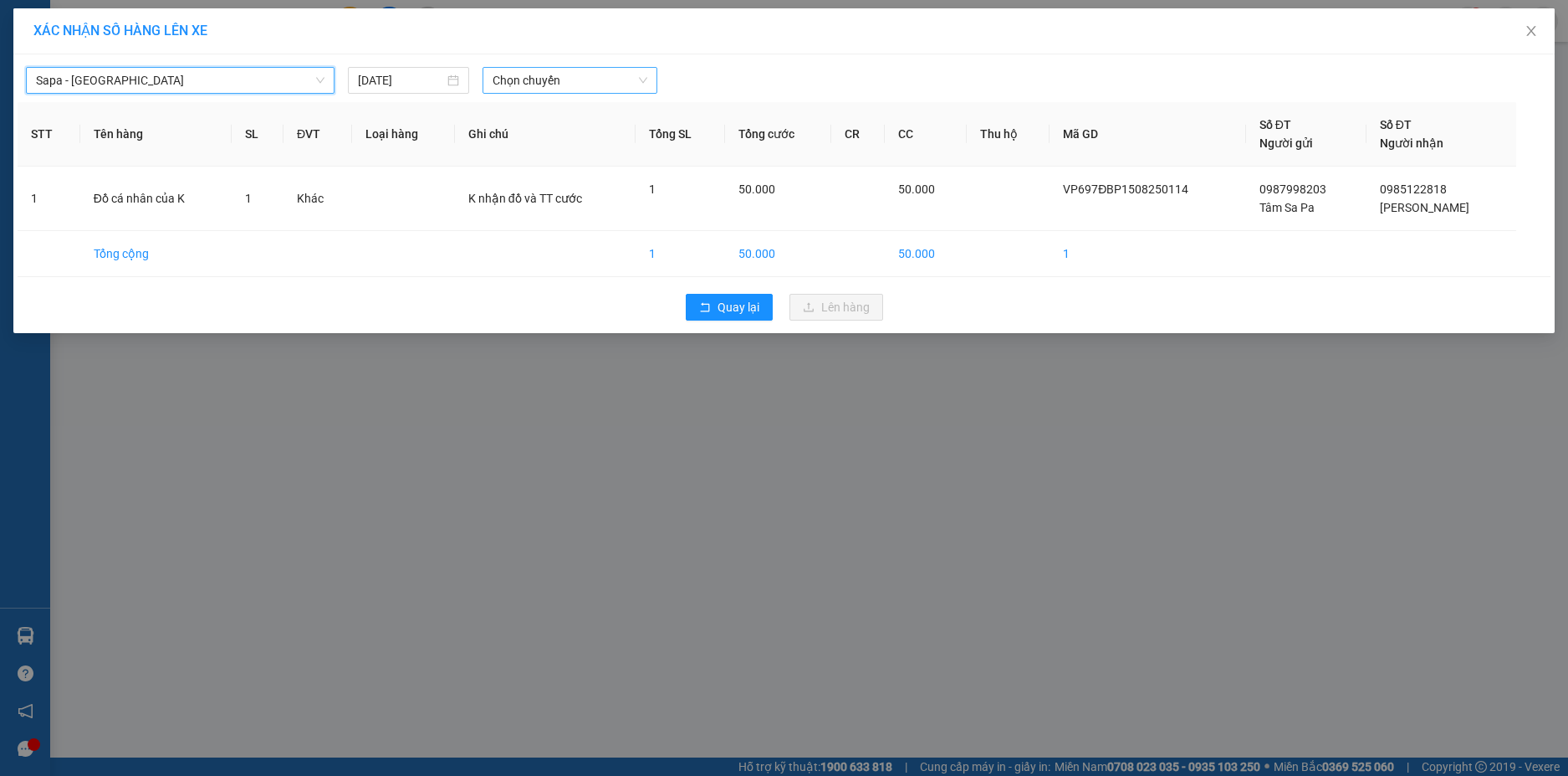
click at [618, 81] on span "Chọn chuyến" at bounding box center [569, 80] width 154 height 25
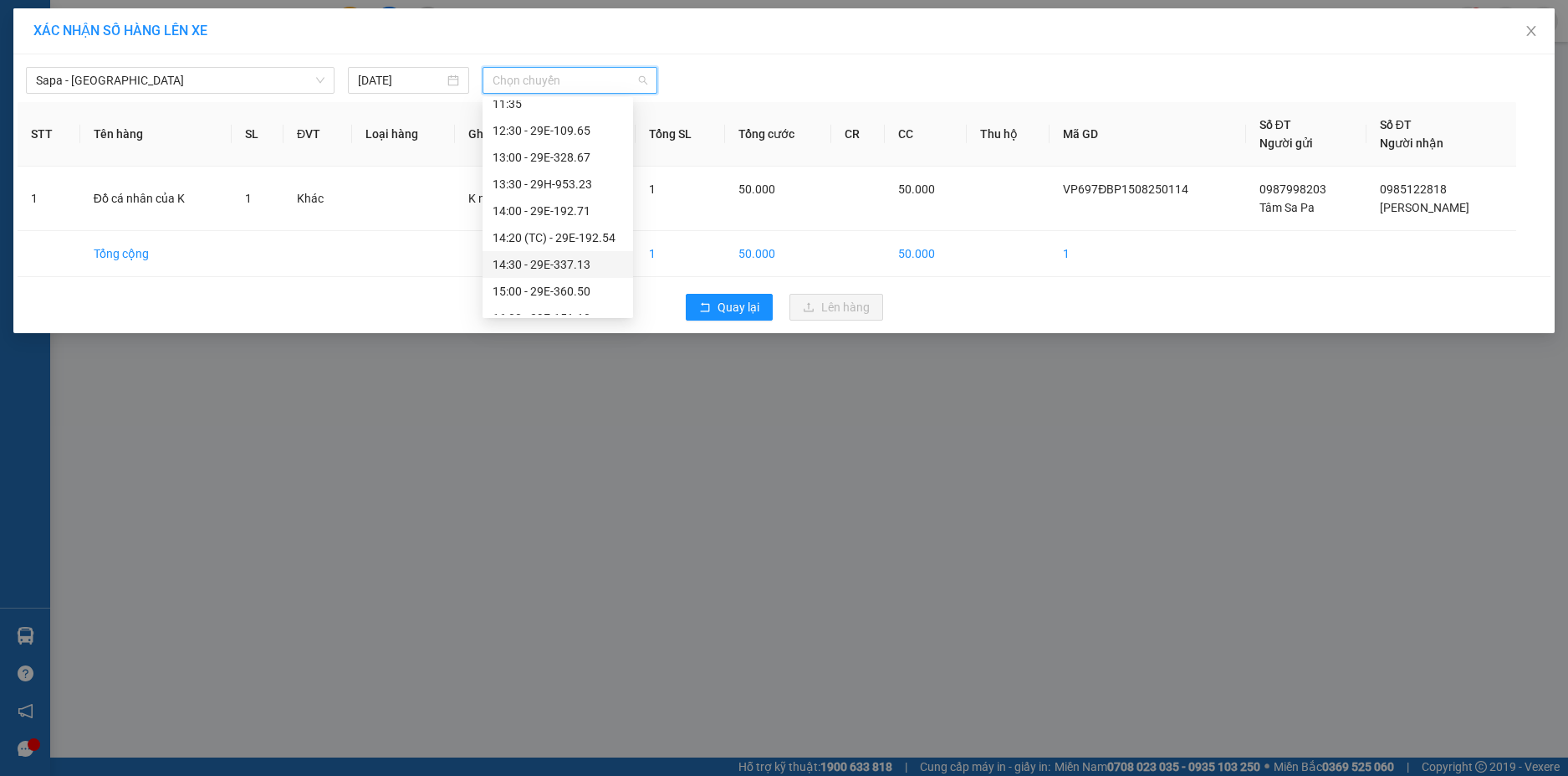
scroll to position [502, 0]
click at [580, 229] on div "22:15 - 29H-953.15" at bounding box center [558, 228] width 130 height 19
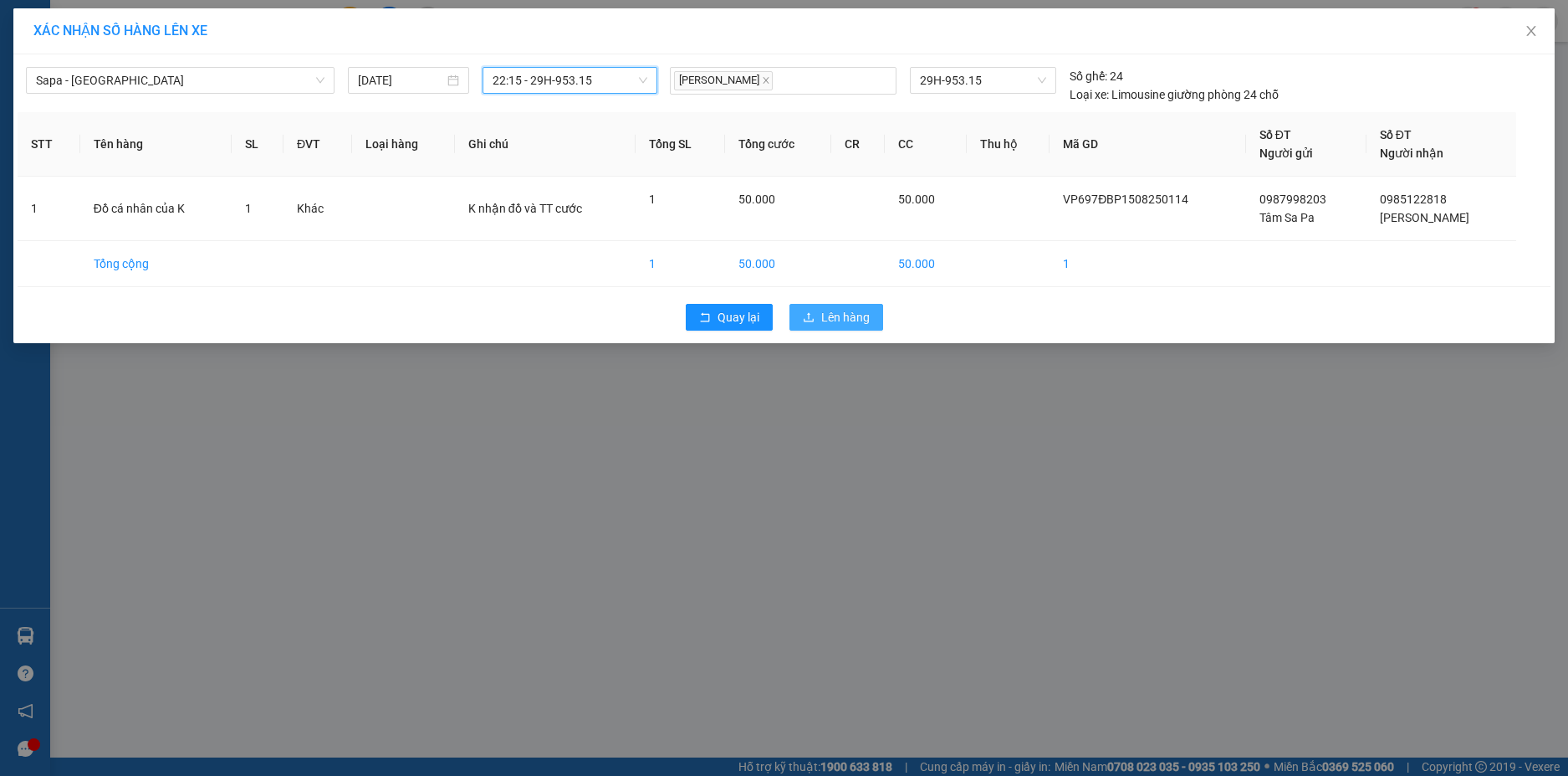
click at [849, 309] on span "Lên hàng" at bounding box center [845, 317] width 48 height 19
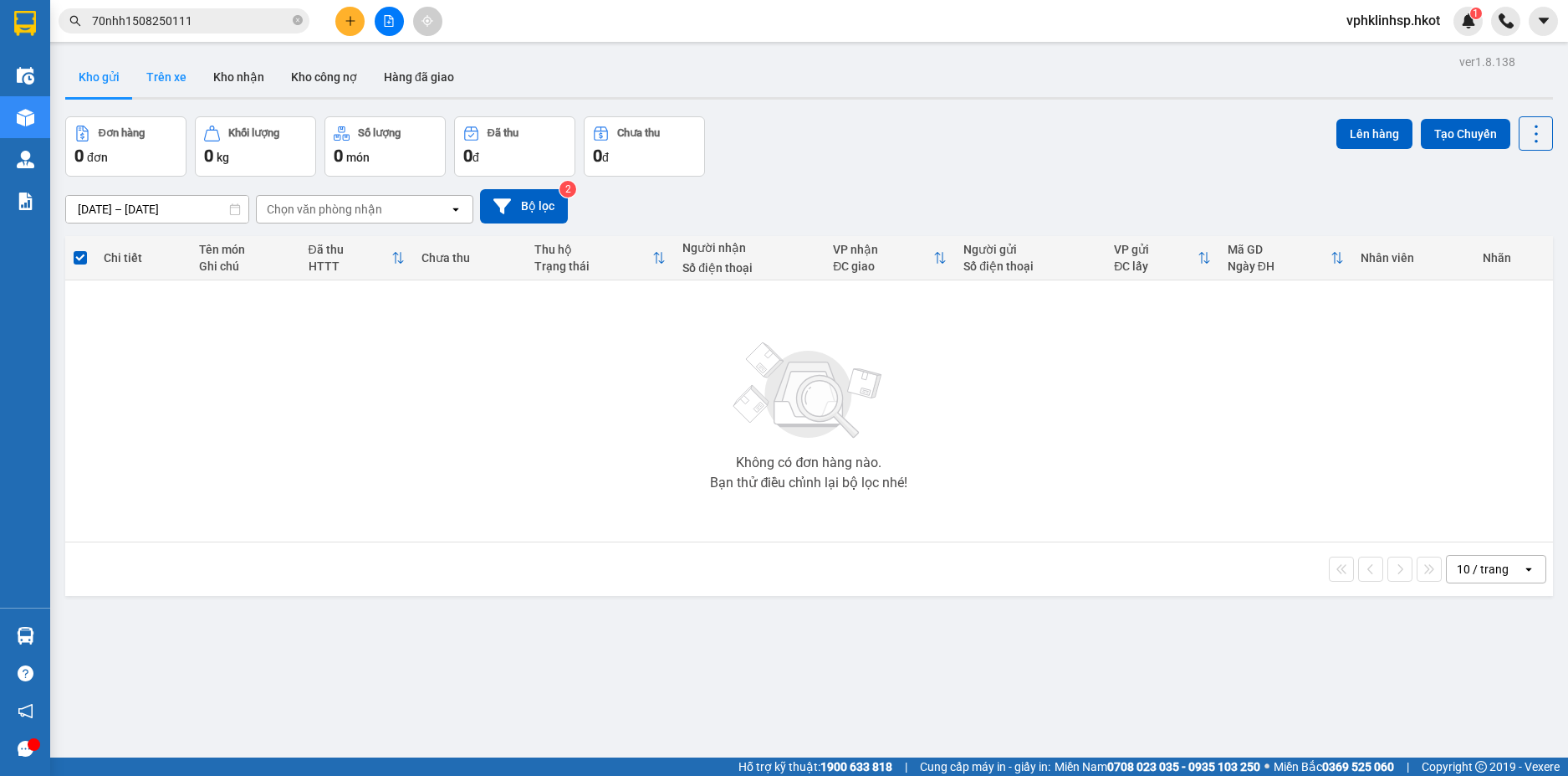
click at [165, 72] on button "Trên xe" at bounding box center [166, 77] width 67 height 40
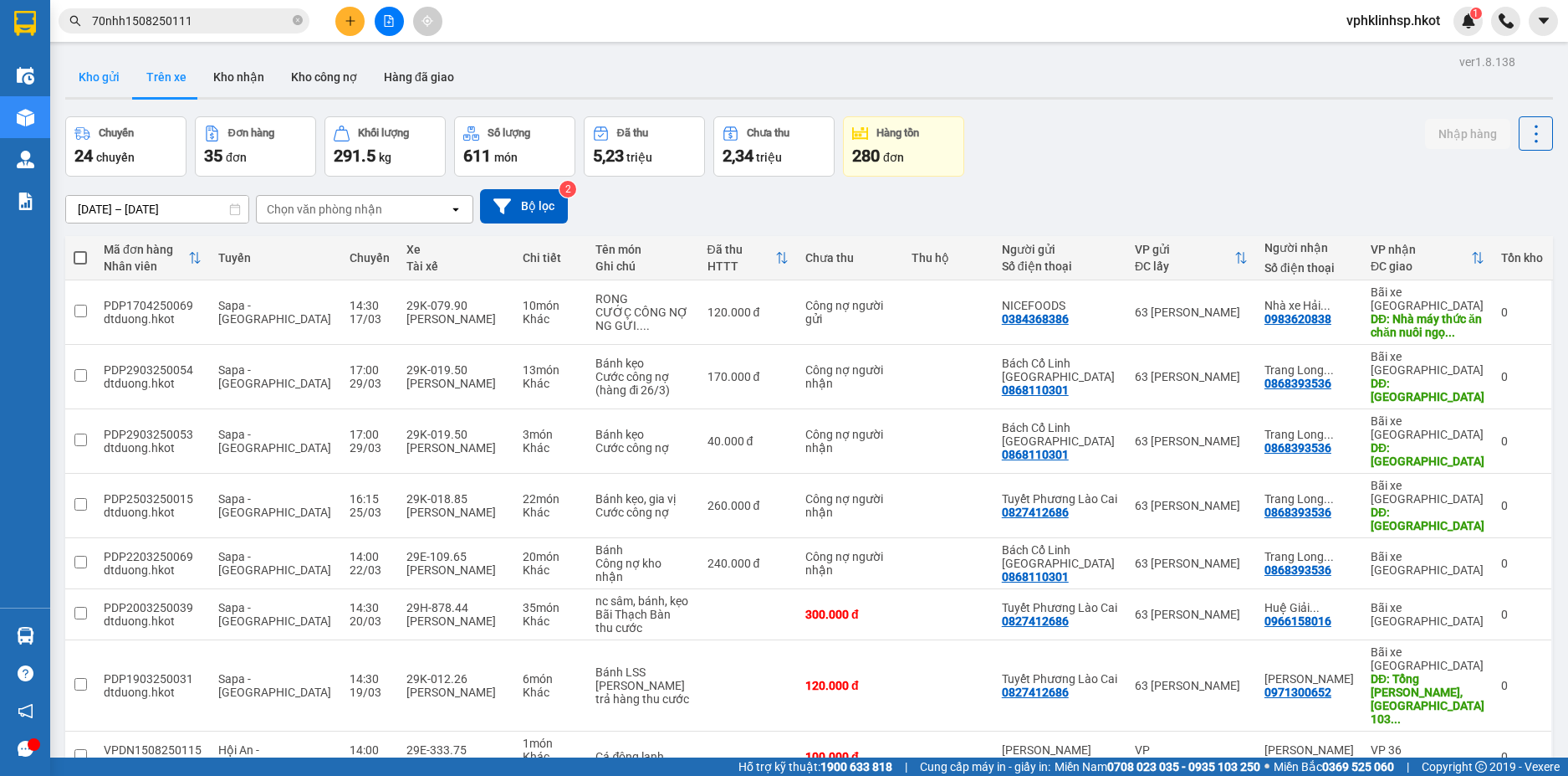
click at [95, 73] on button "Kho gửi" at bounding box center [99, 77] width 68 height 40
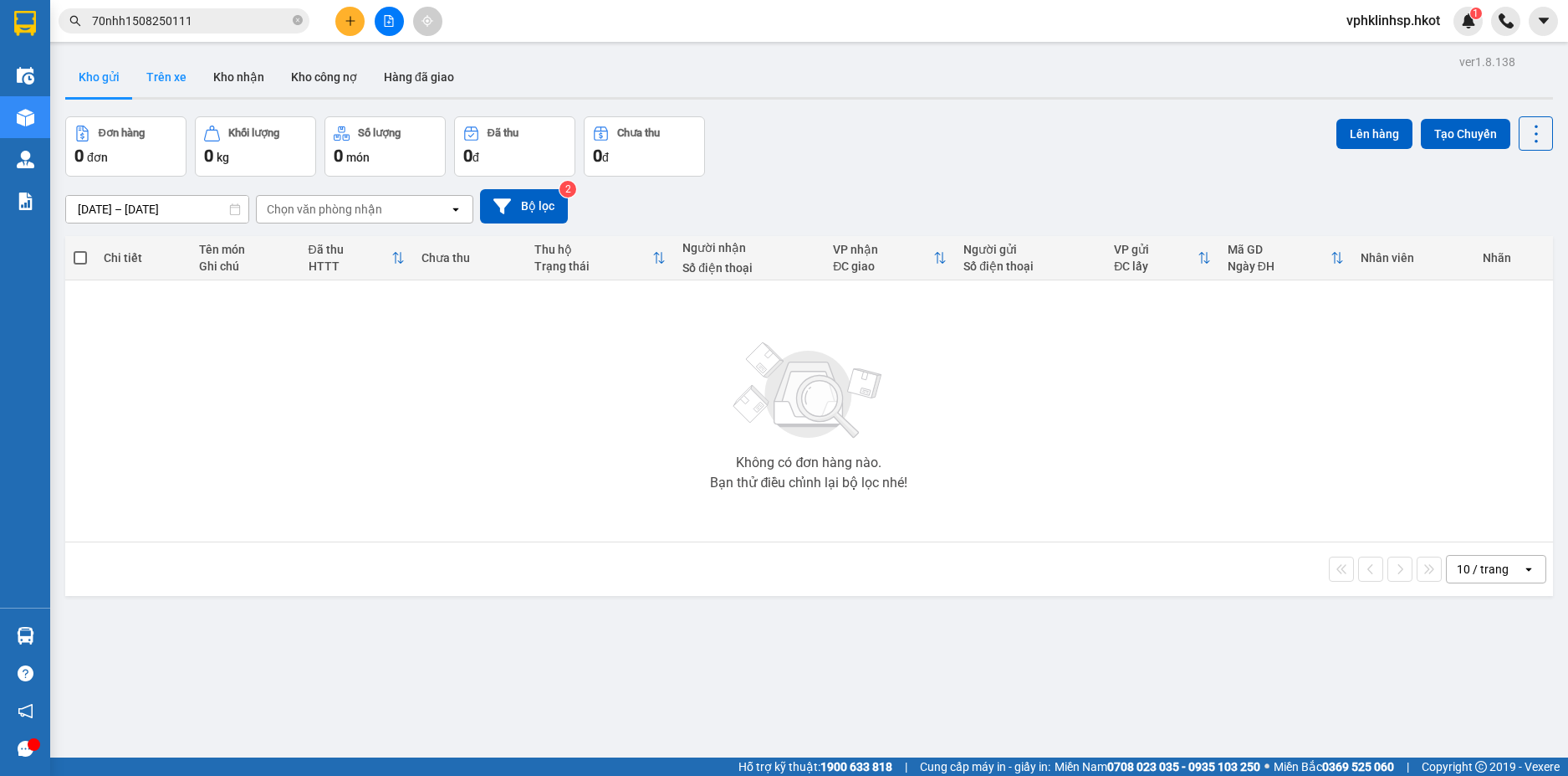
click at [160, 67] on button "Trên xe" at bounding box center [166, 77] width 67 height 40
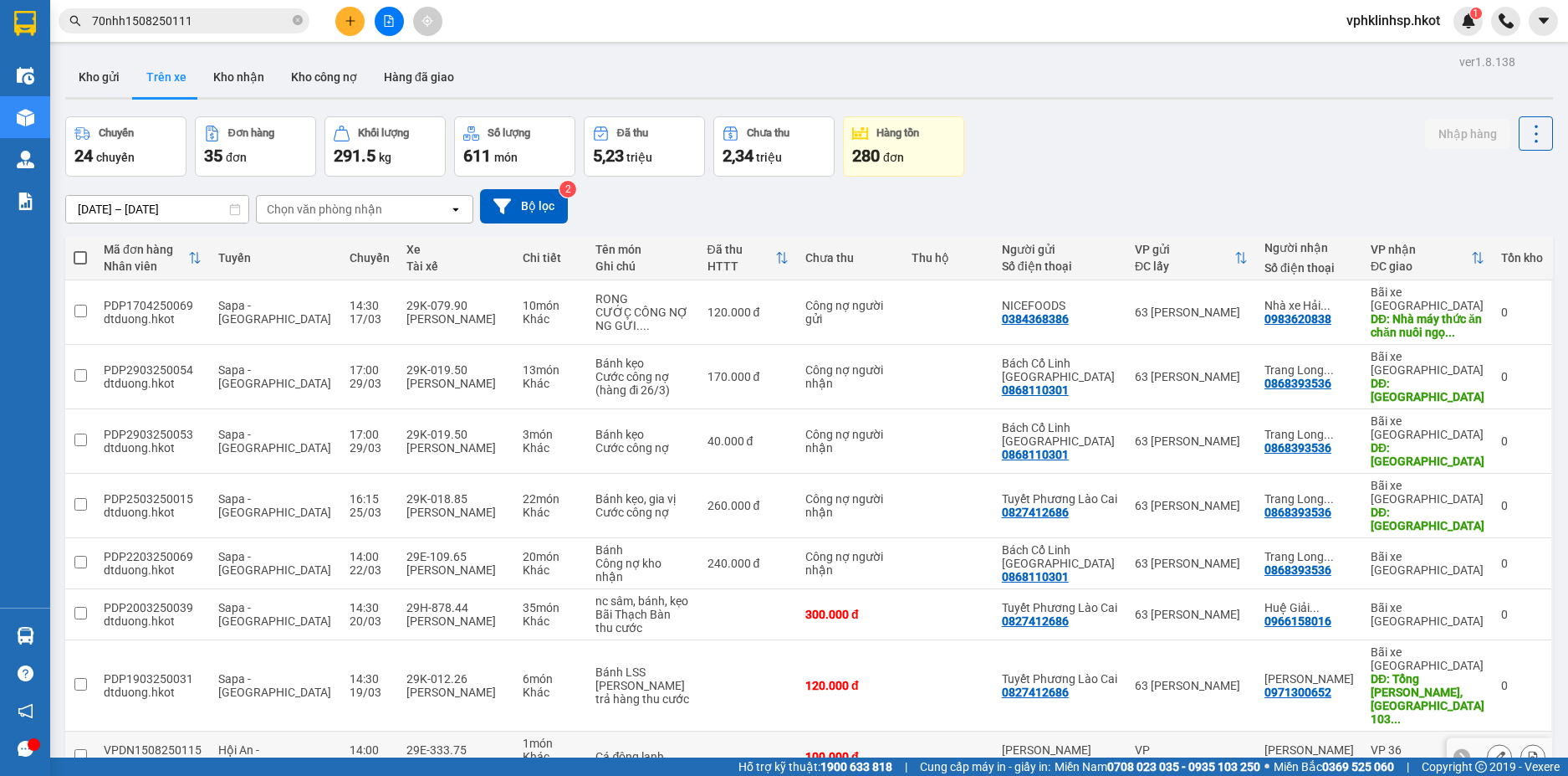
scroll to position [88, 0]
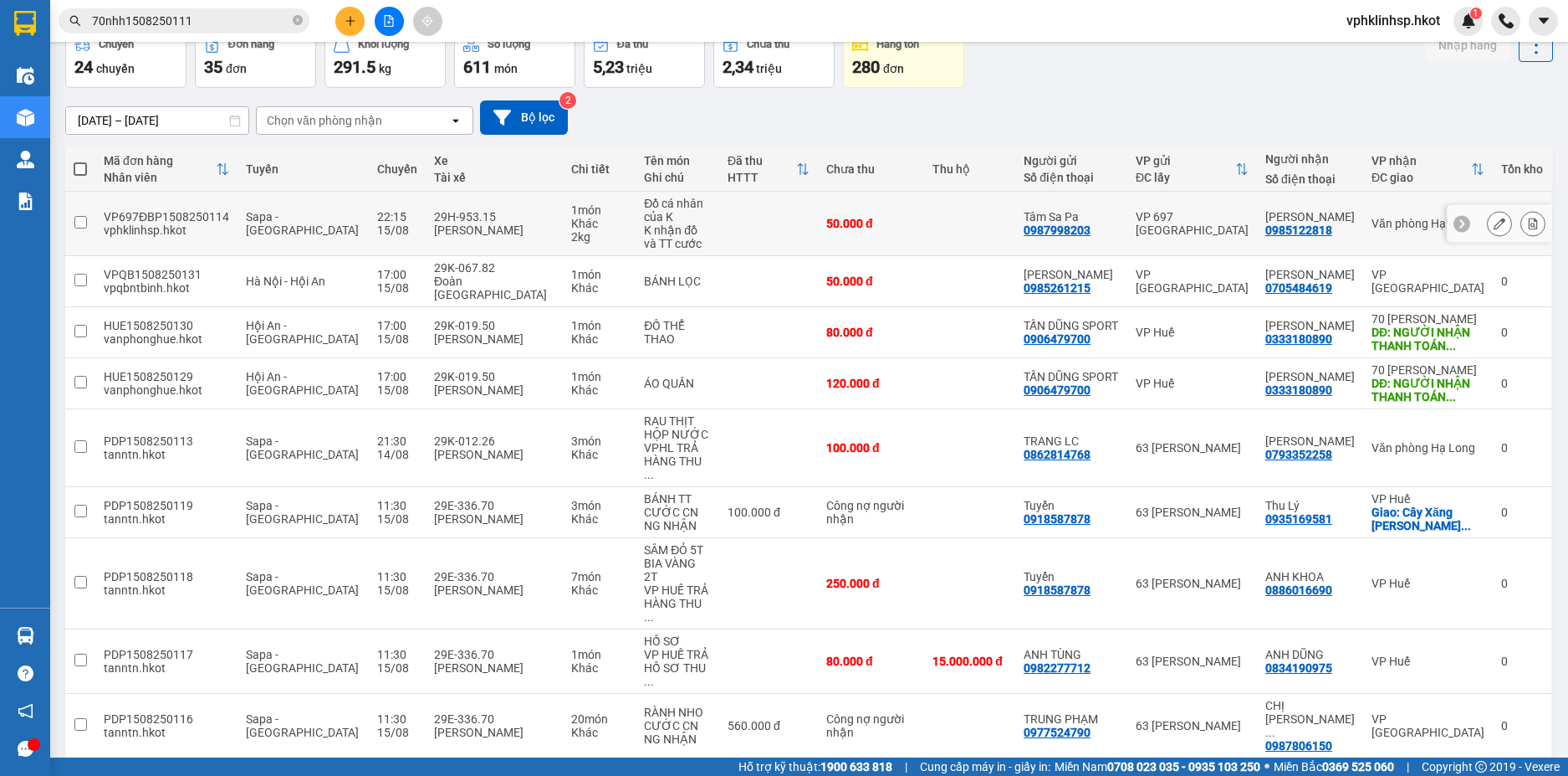
click at [76, 221] on input "checkbox" at bounding box center [80, 222] width 12 height 13
checkbox input "true"
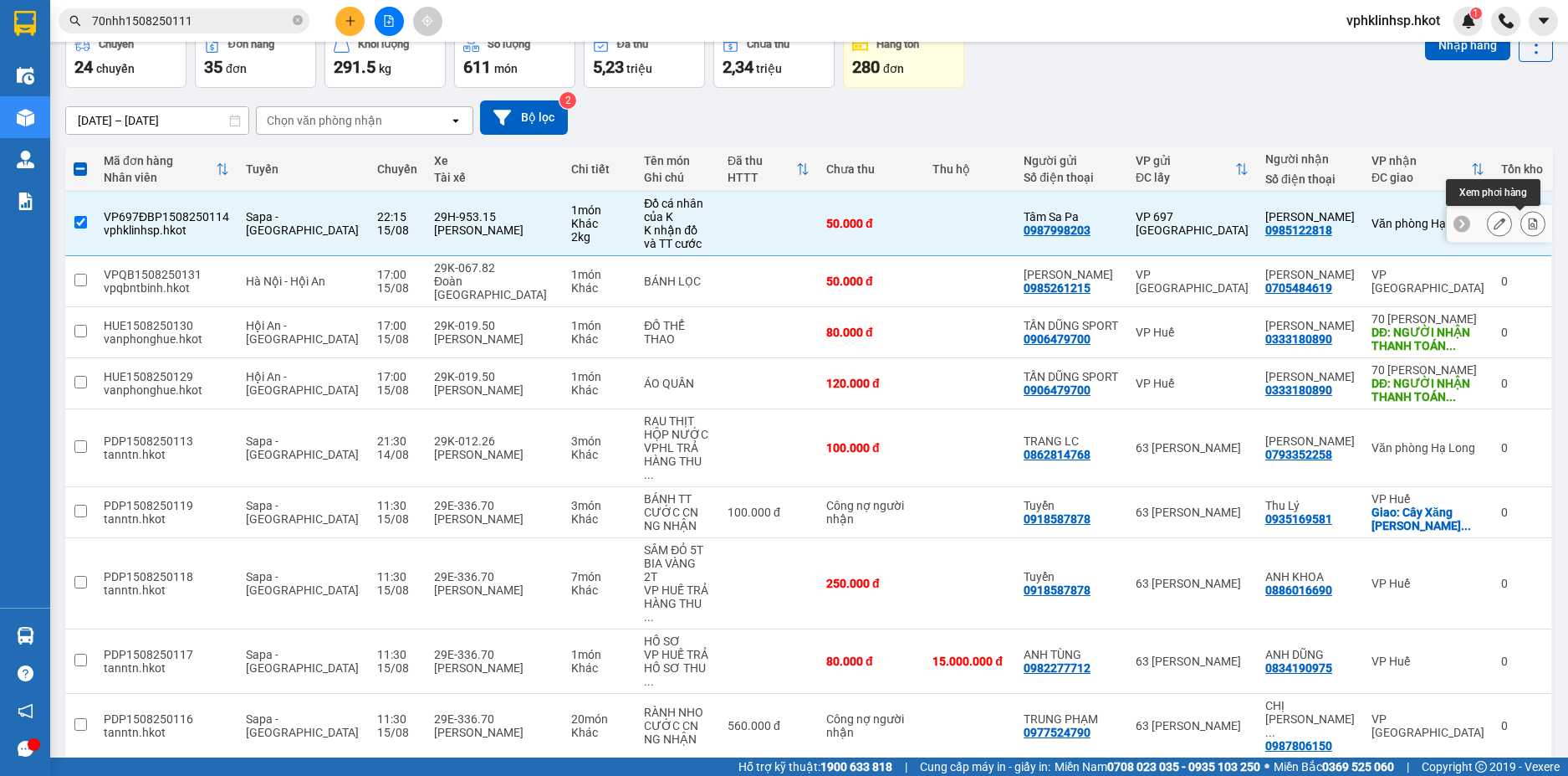
click at [1527, 226] on icon at bounding box center [1532, 223] width 12 height 12
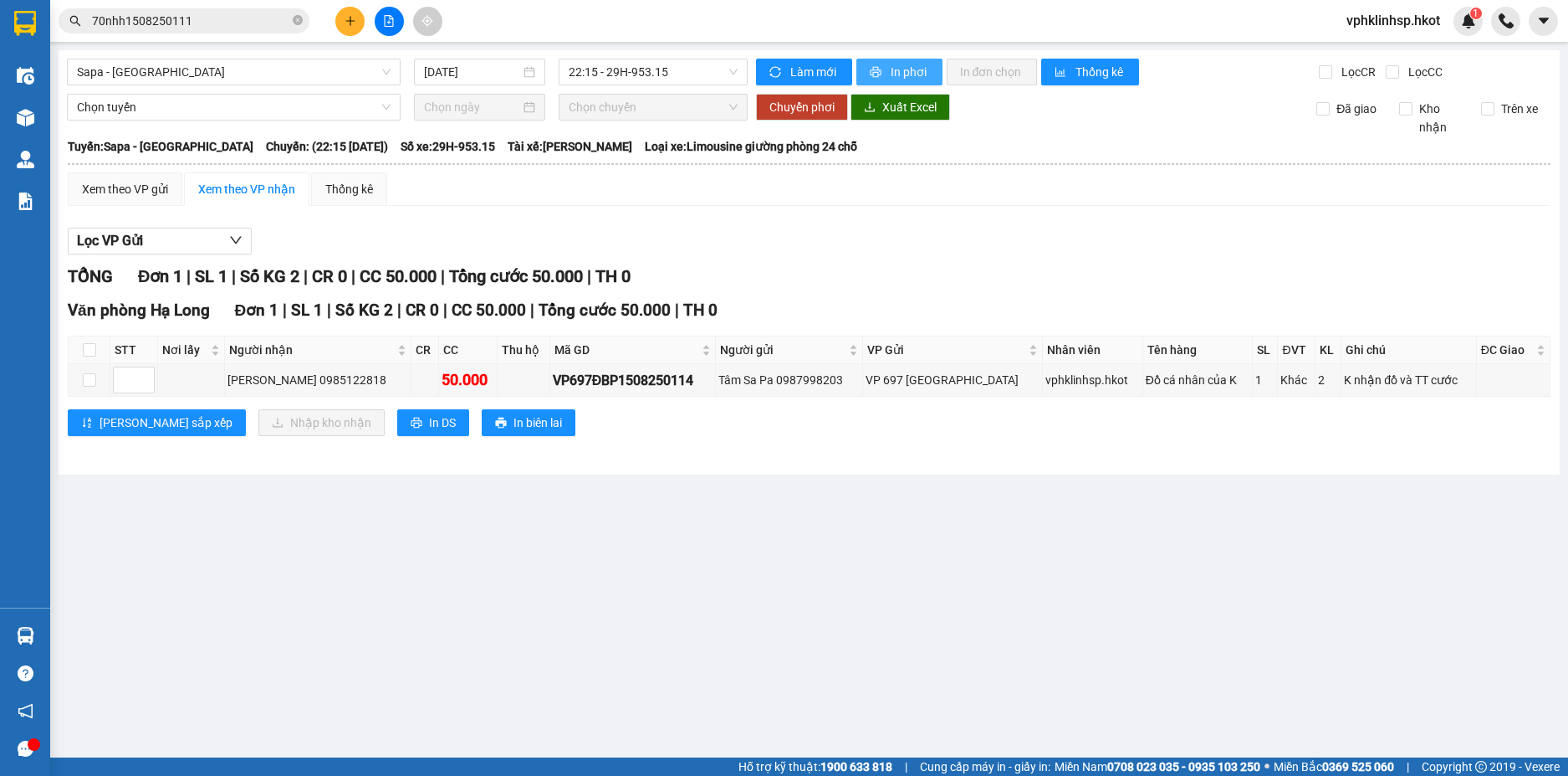
click at [892, 67] on span "In phơi" at bounding box center [909, 71] width 38 height 19
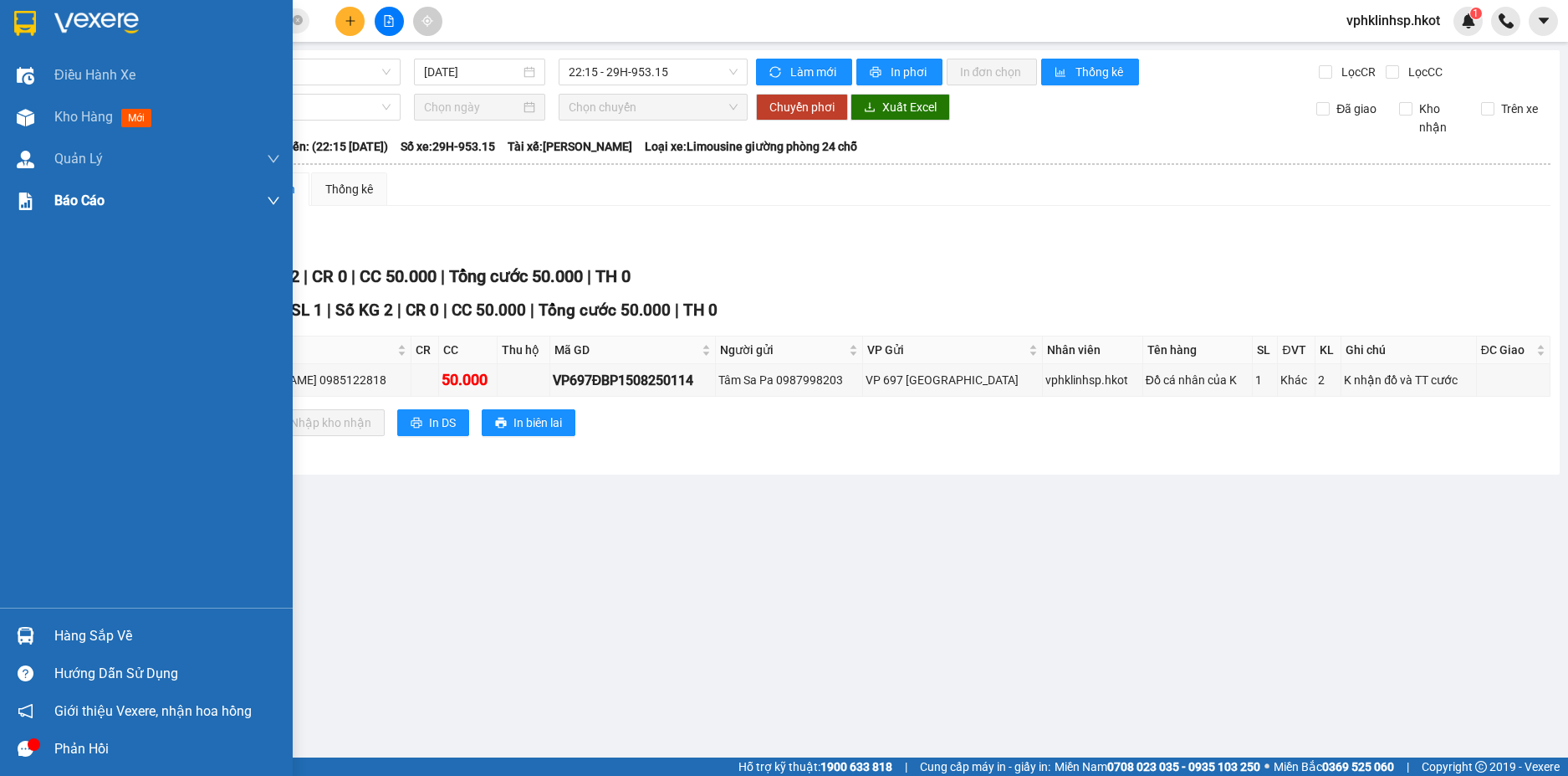
drag, startPoint x: 28, startPoint y: 10, endPoint x: 220, endPoint y: 204, distance: 272.9
click at [29, 11] on img at bounding box center [25, 23] width 21 height 25
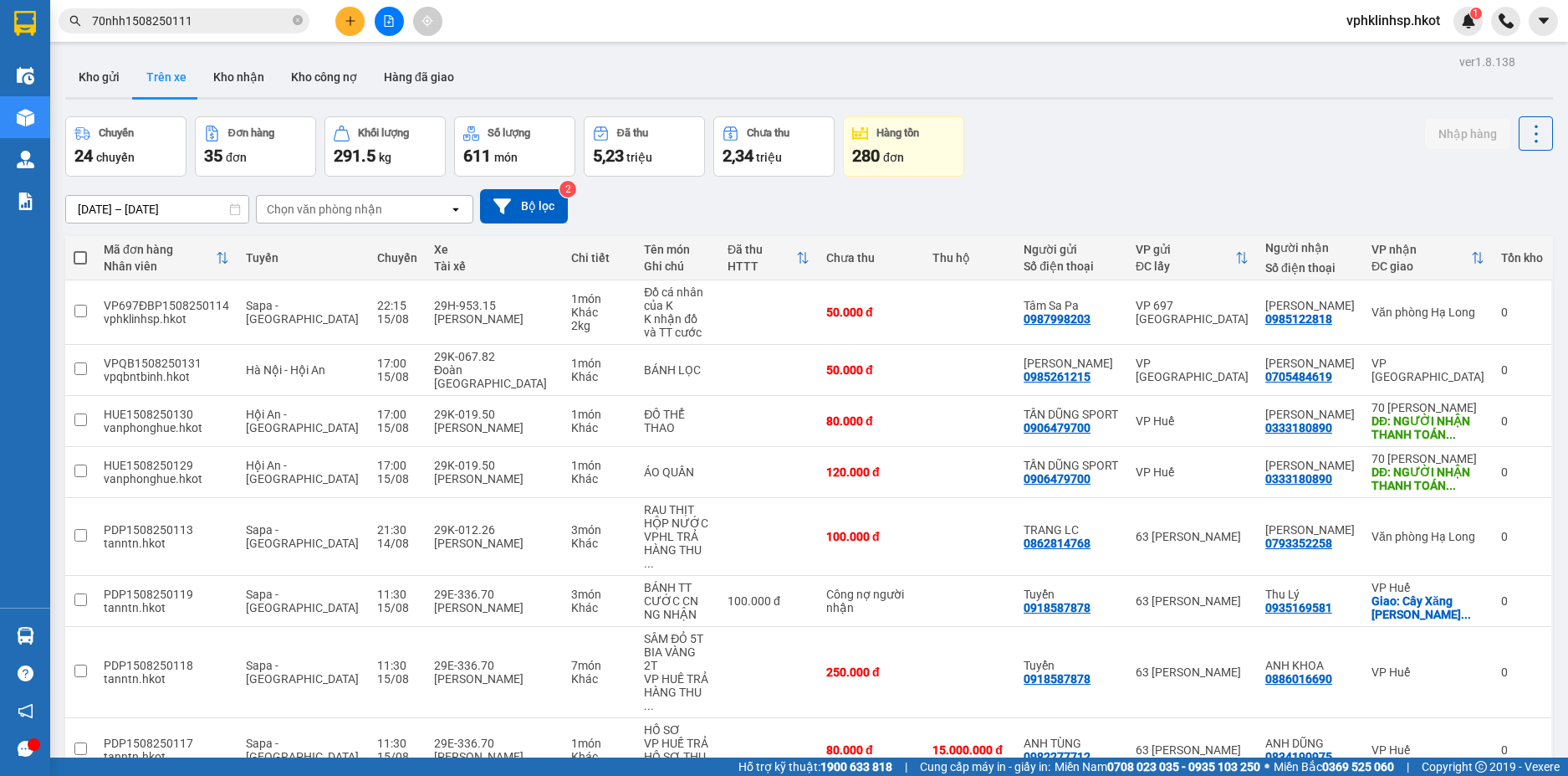
click at [327, 208] on div "Chọn văn phòng nhận" at bounding box center [324, 209] width 115 height 17
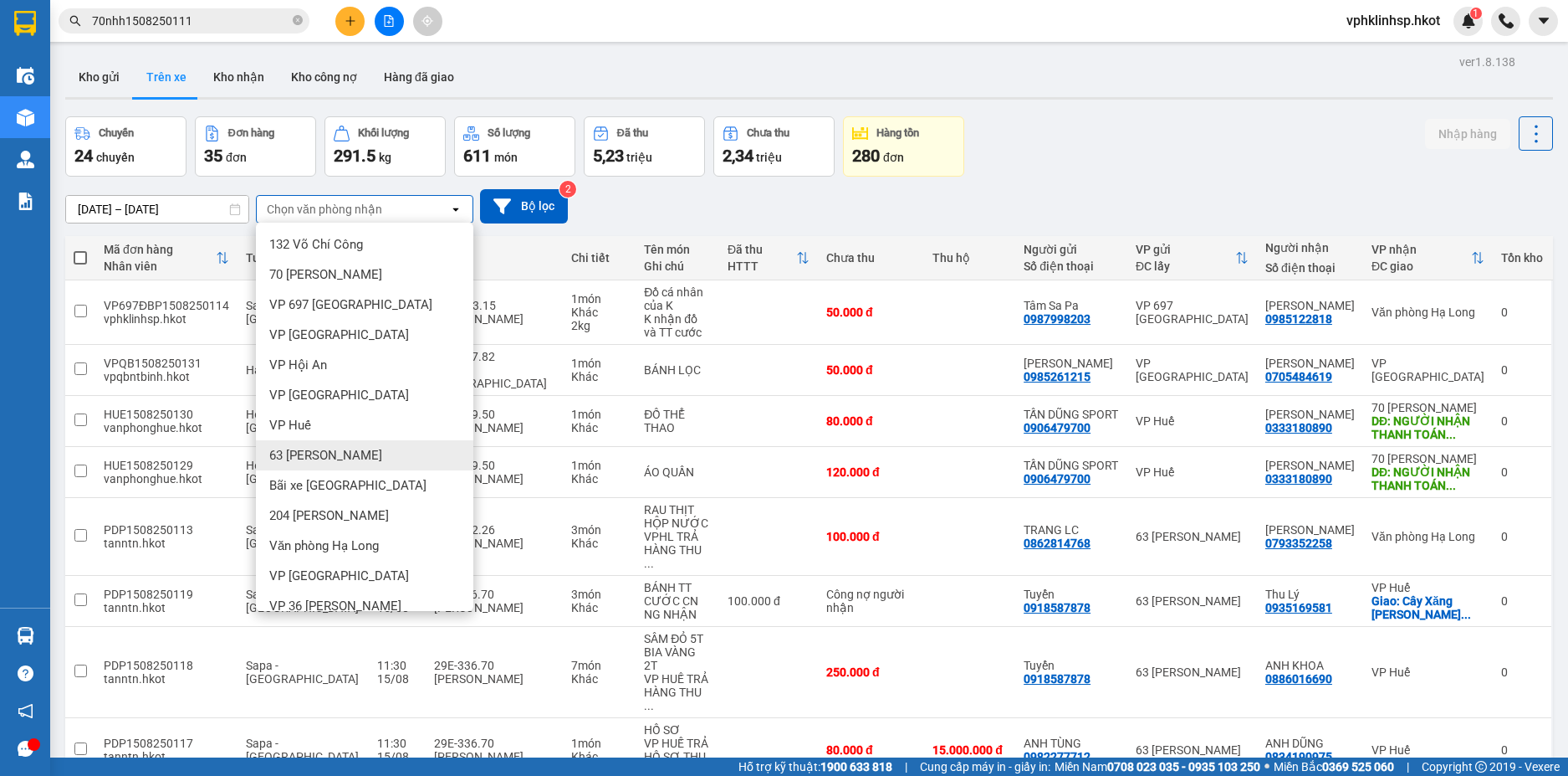
scroll to position [46, 0]
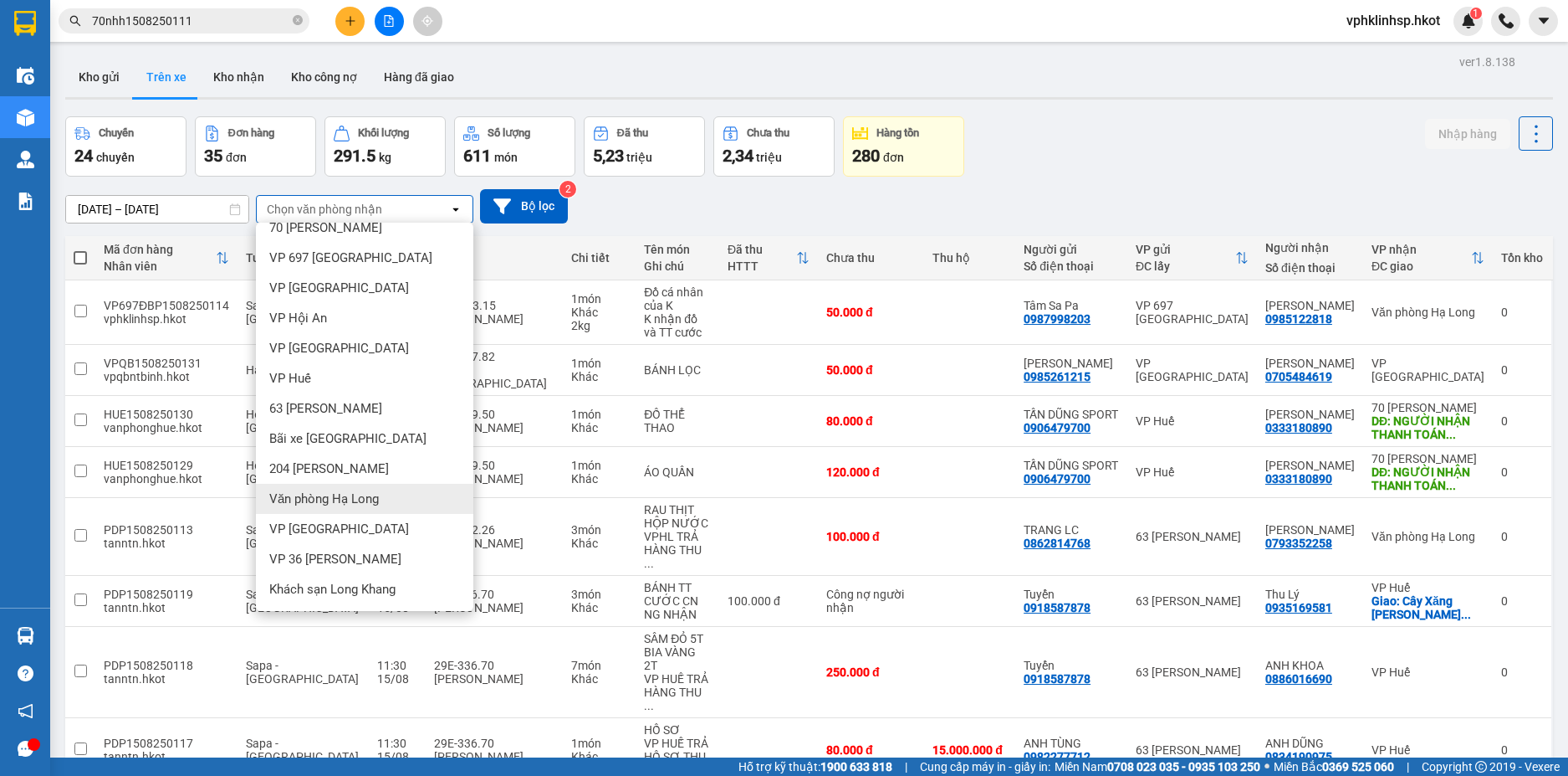
click at [377, 494] on span "Văn phòng Hạ Long" at bounding box center [324, 498] width 110 height 17
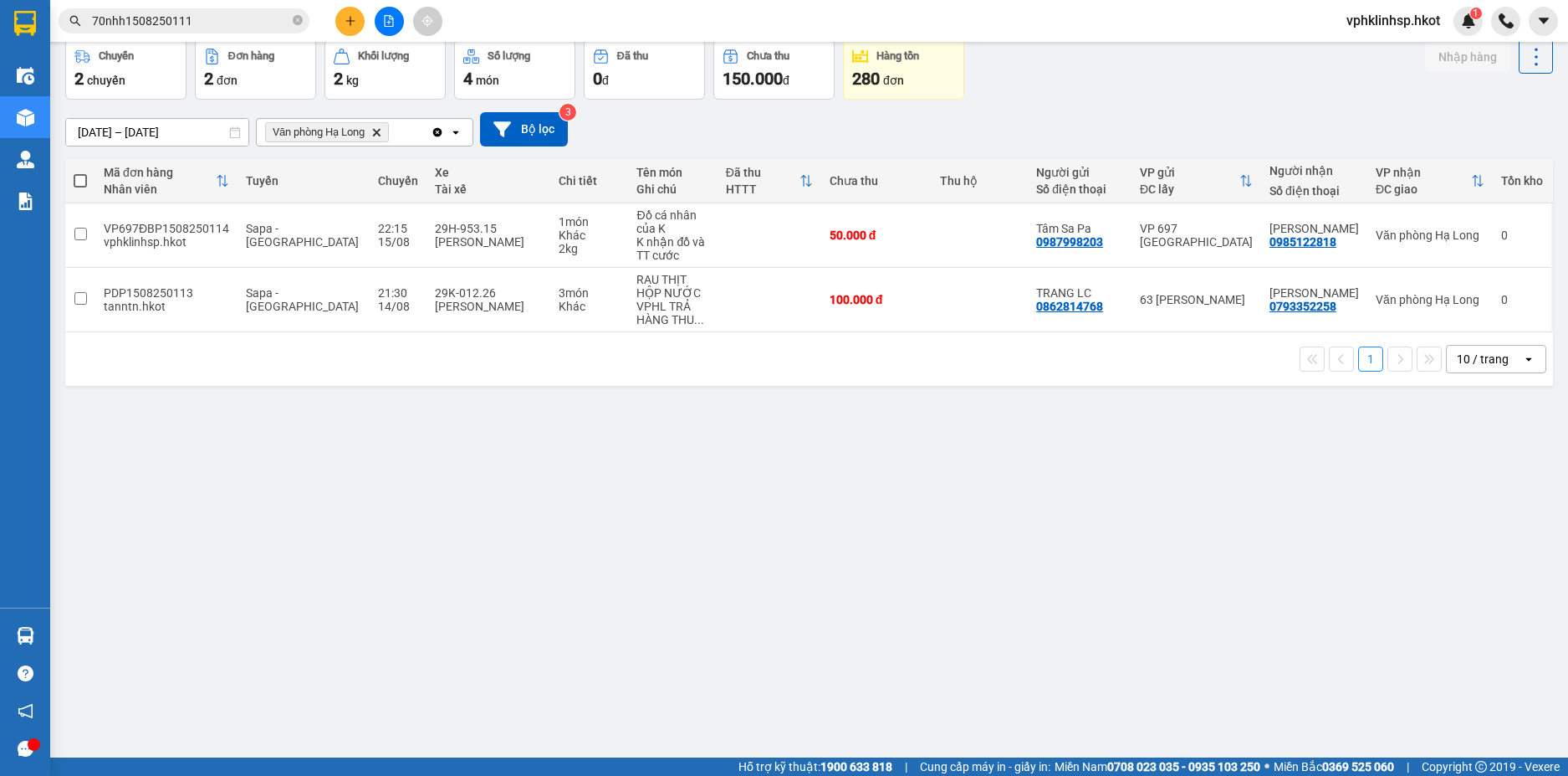
scroll to position [0, 0]
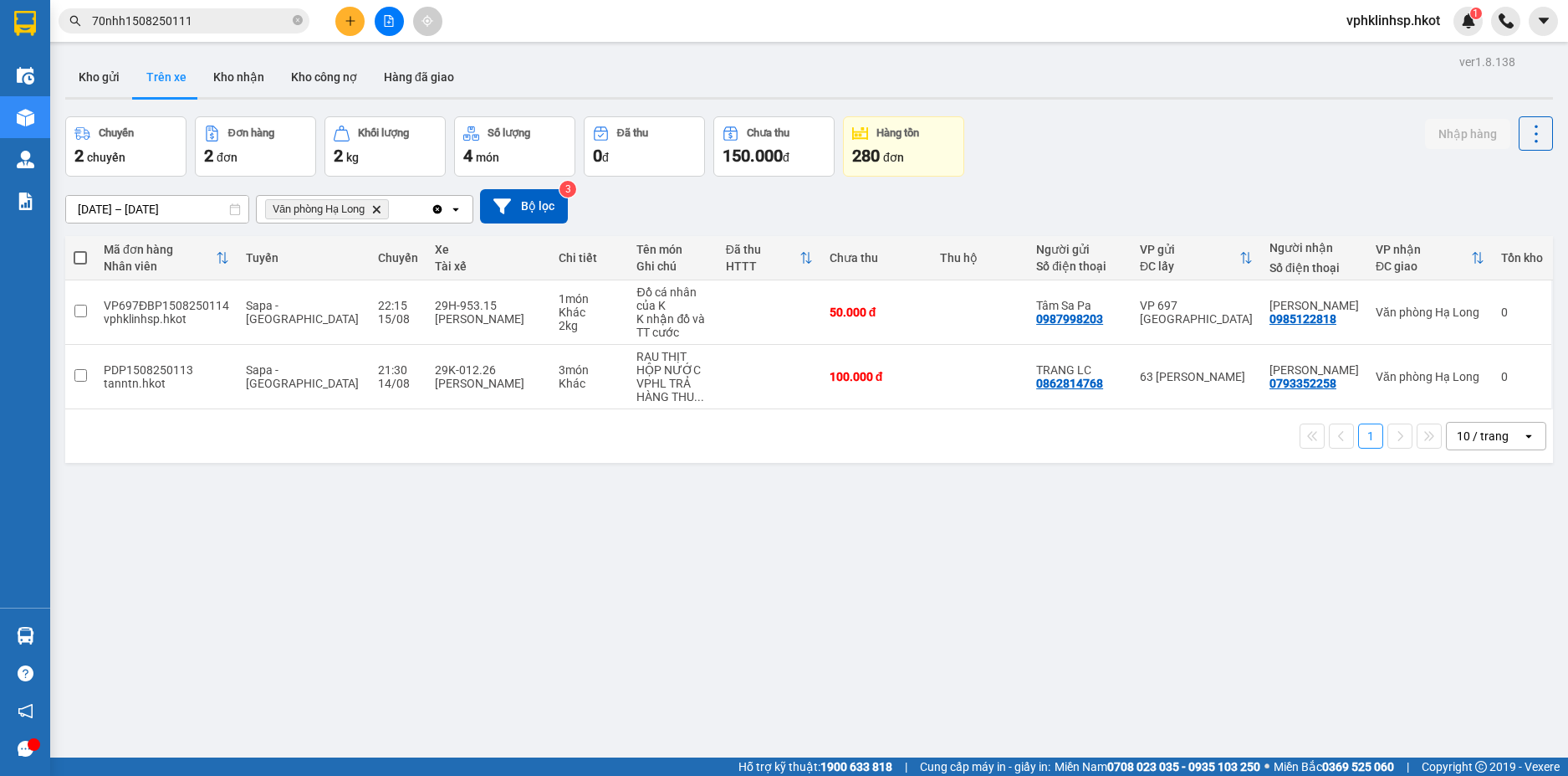
click at [381, 207] on icon "Delete" at bounding box center [376, 209] width 10 height 10
